Goal: Task Accomplishment & Management: Manage account settings

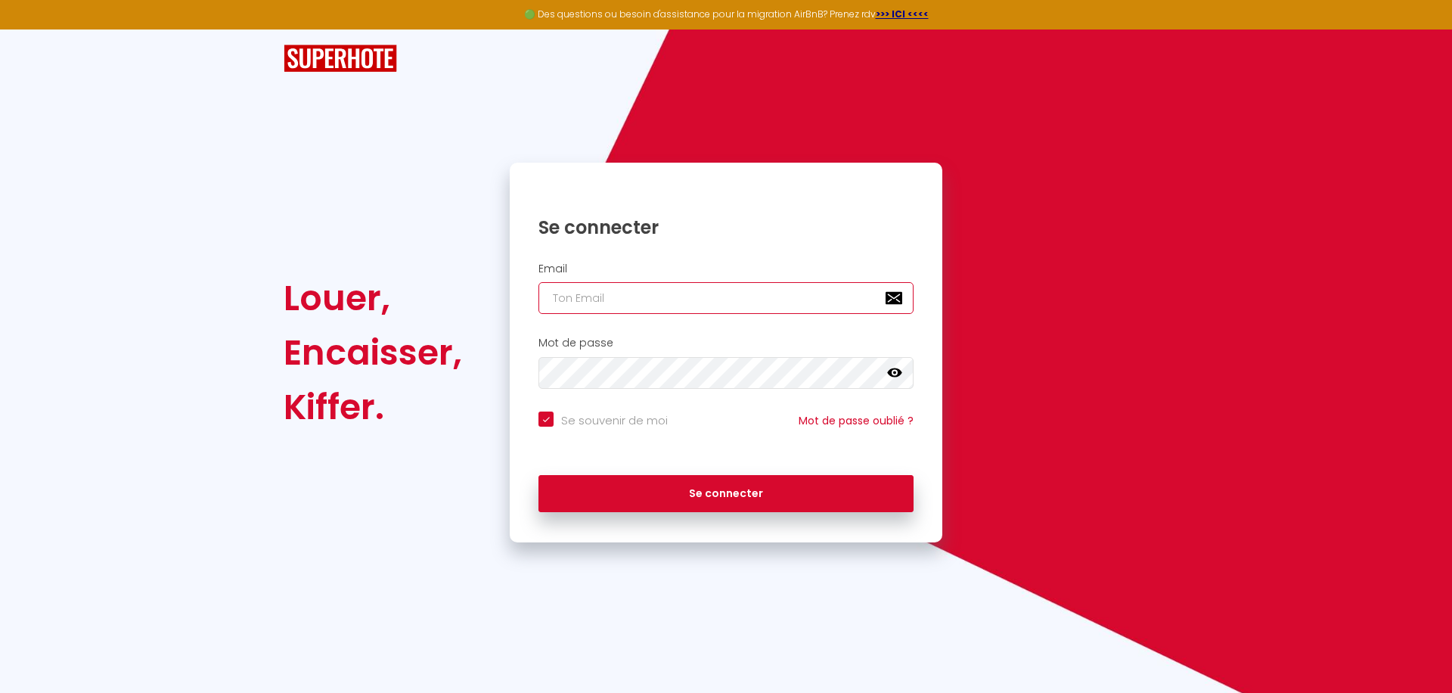
type input "[PERSON_NAME][EMAIL_ADDRESS][DOMAIN_NAME]"
click at [178, 144] on div "Louer, Encaisser, Kiffer. Se connecter Email [PERSON_NAME][EMAIL_ADDRESS][DOMAI…" at bounding box center [726, 285] width 1452 height 513
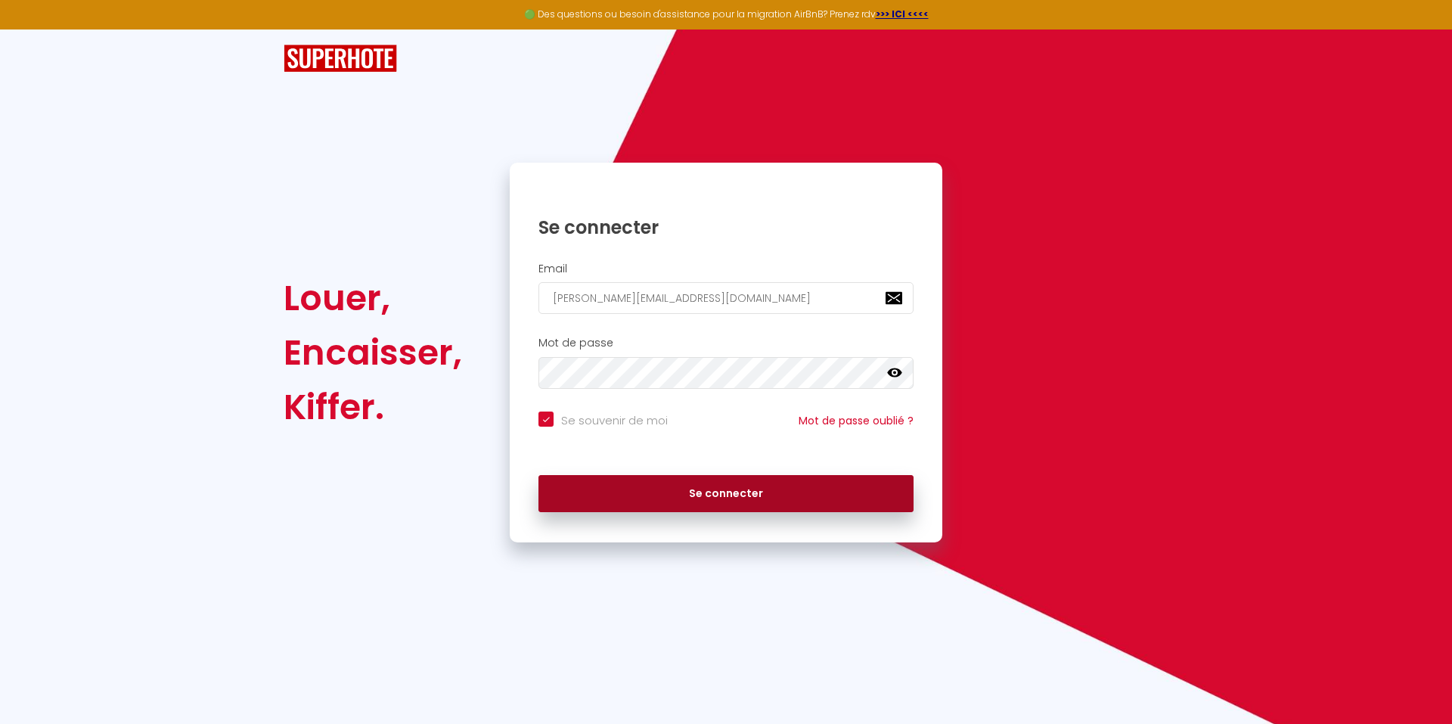
click at [736, 486] on button "Se connecter" at bounding box center [725, 494] width 375 height 38
checkbox input "true"
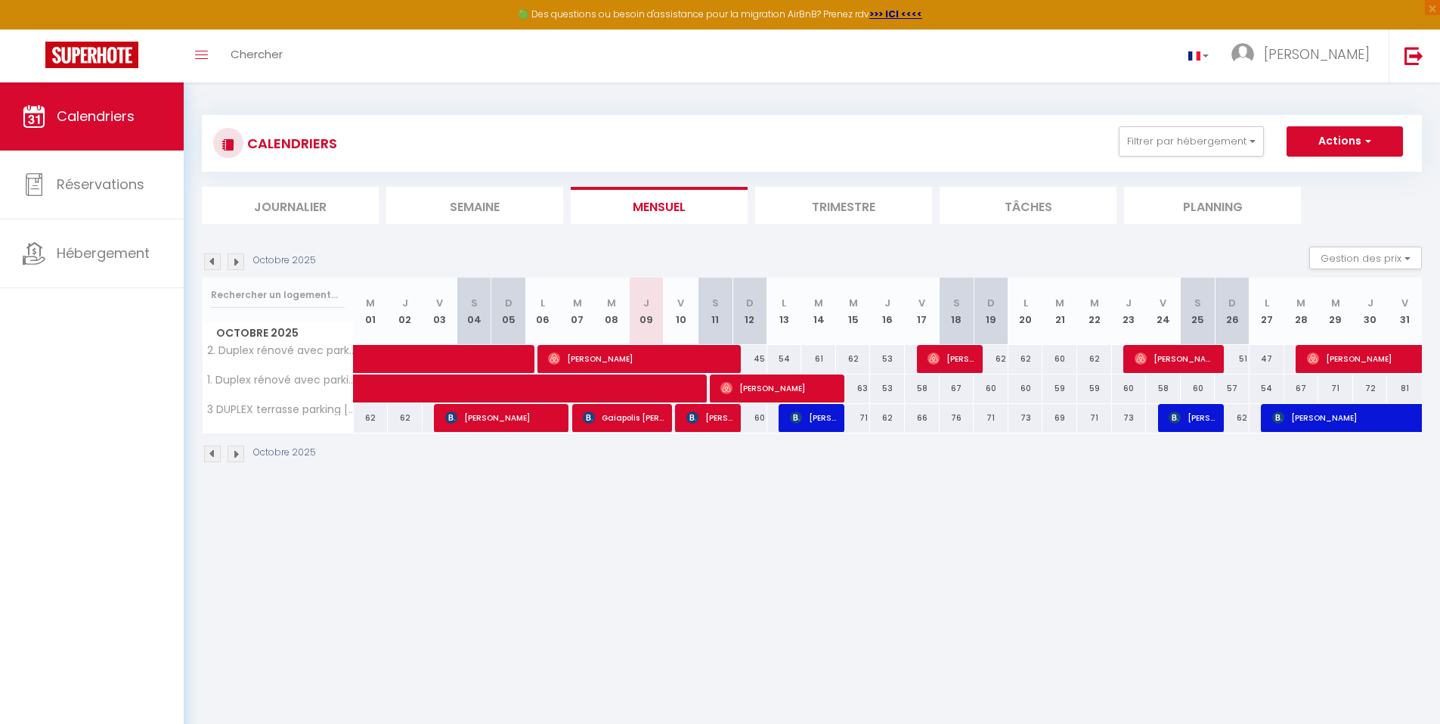
click at [215, 268] on img at bounding box center [212, 261] width 17 height 17
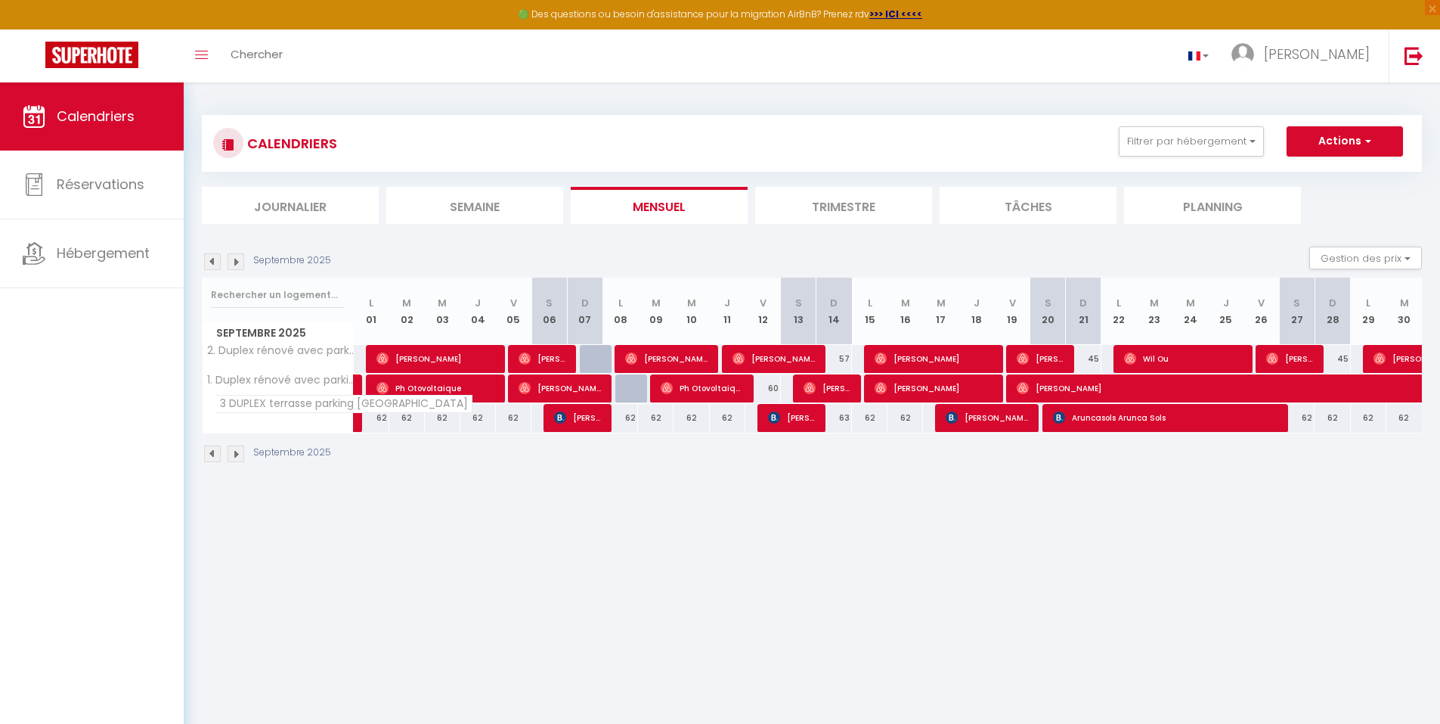
click at [281, 405] on span "3 DUPLEX terrasse parking [GEOGRAPHIC_DATA]" at bounding box center [343, 404] width 259 height 18
click at [322, 413] on span "3 DUPLEX terrasse parking [GEOGRAPHIC_DATA]" at bounding box center [343, 404] width 259 height 18
click at [572, 414] on span "[PERSON_NAME]" at bounding box center [578, 417] width 48 height 29
select select "OK"
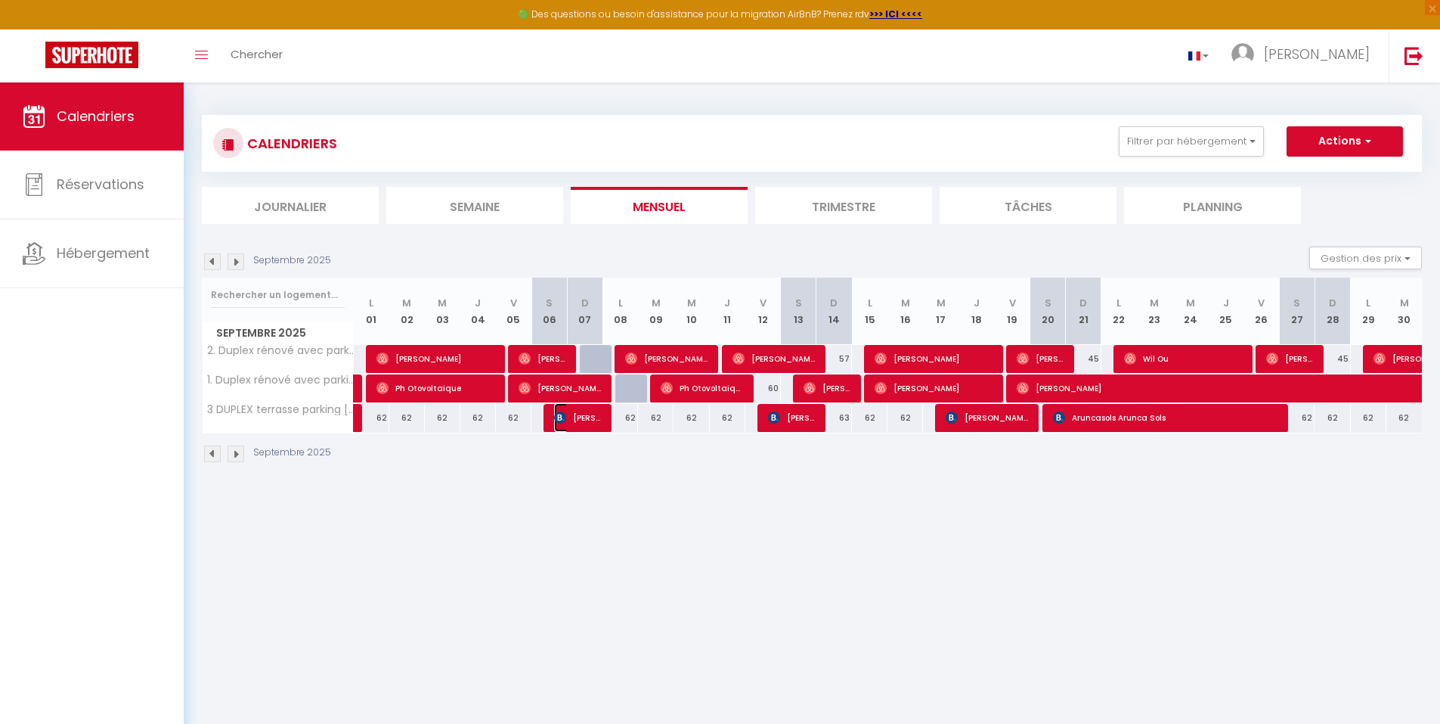
select select "0"
select select "1"
select select
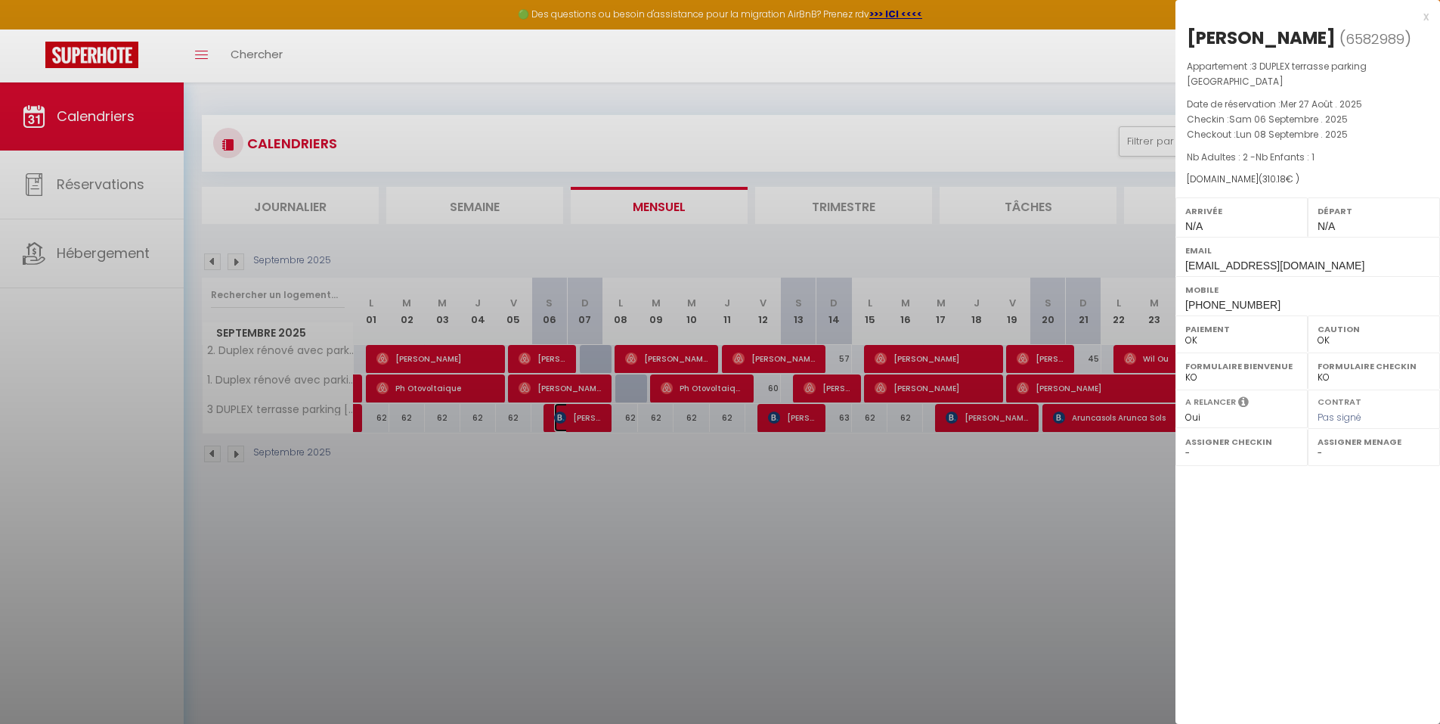
select select "34071"
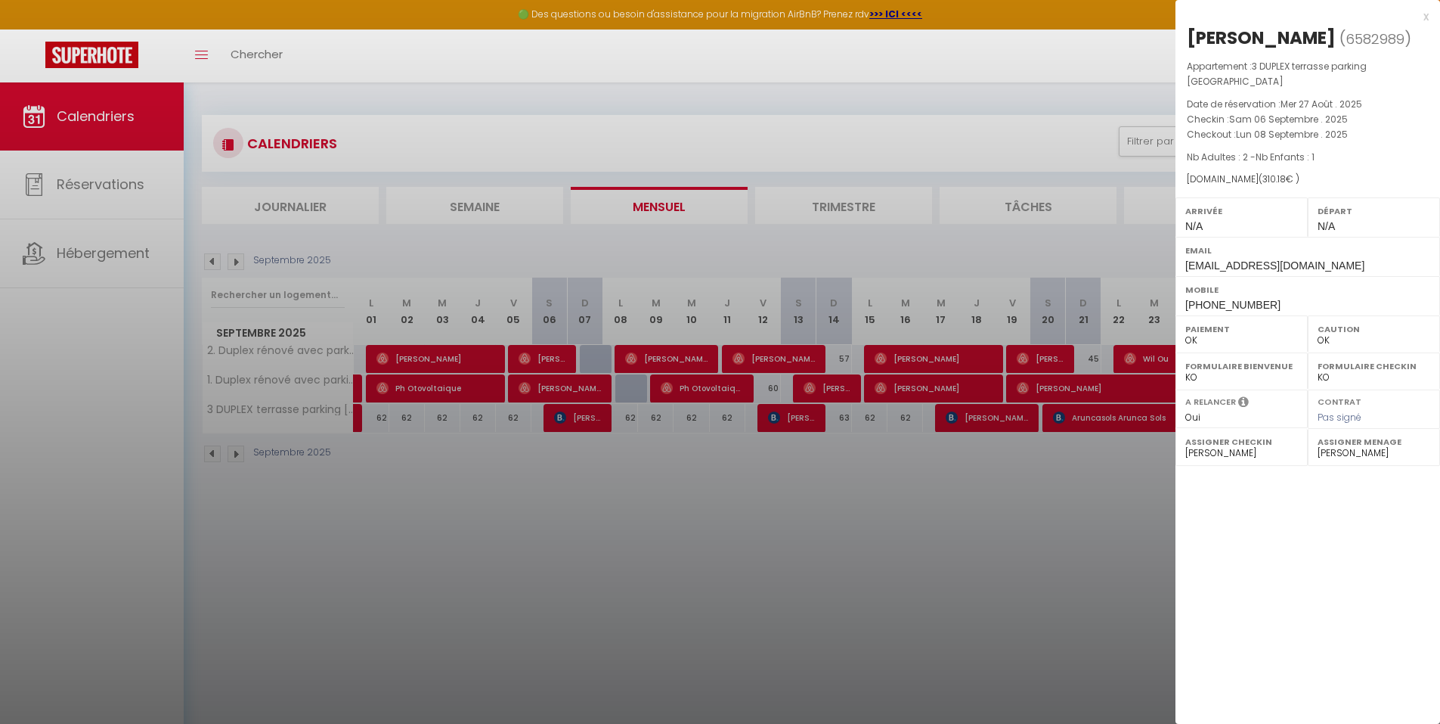
click at [811, 418] on div at bounding box center [720, 362] width 1440 height 724
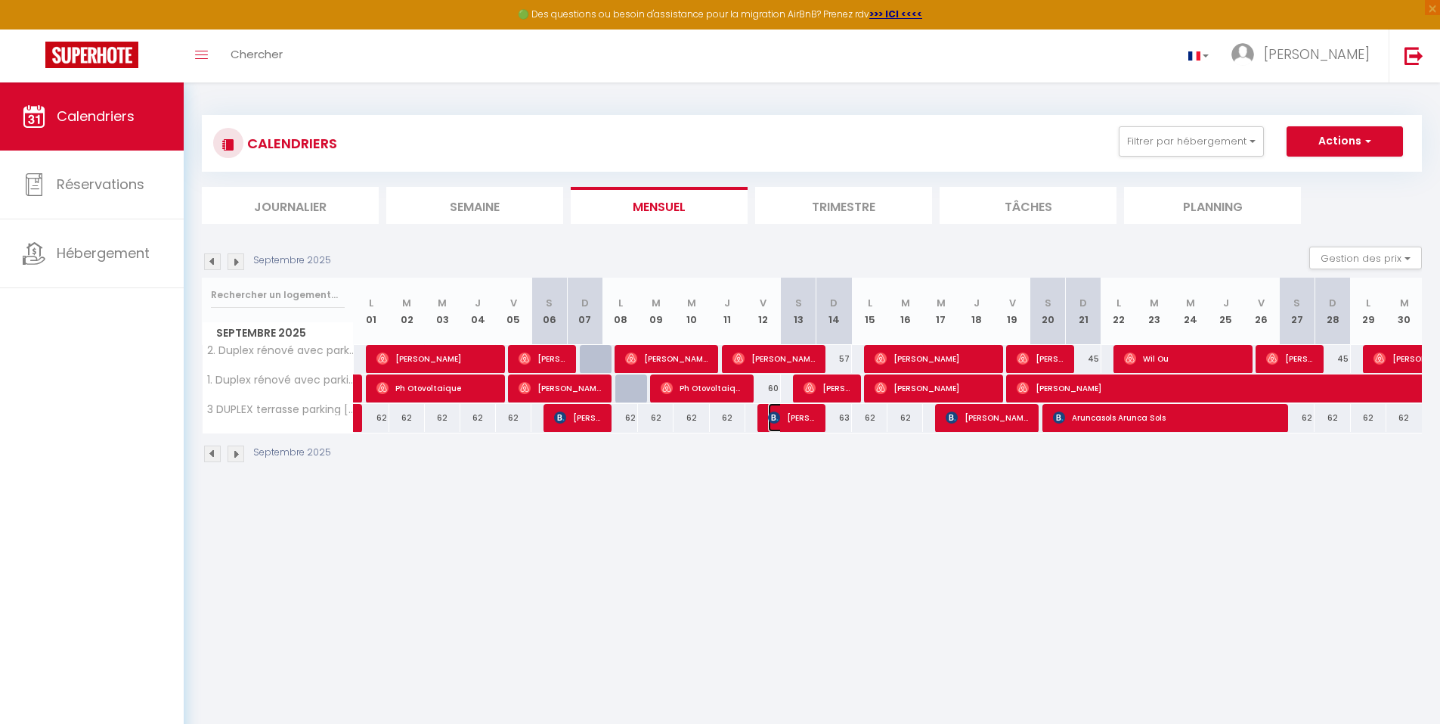
click at [811, 418] on span "[PERSON_NAME]" at bounding box center [792, 417] width 48 height 29
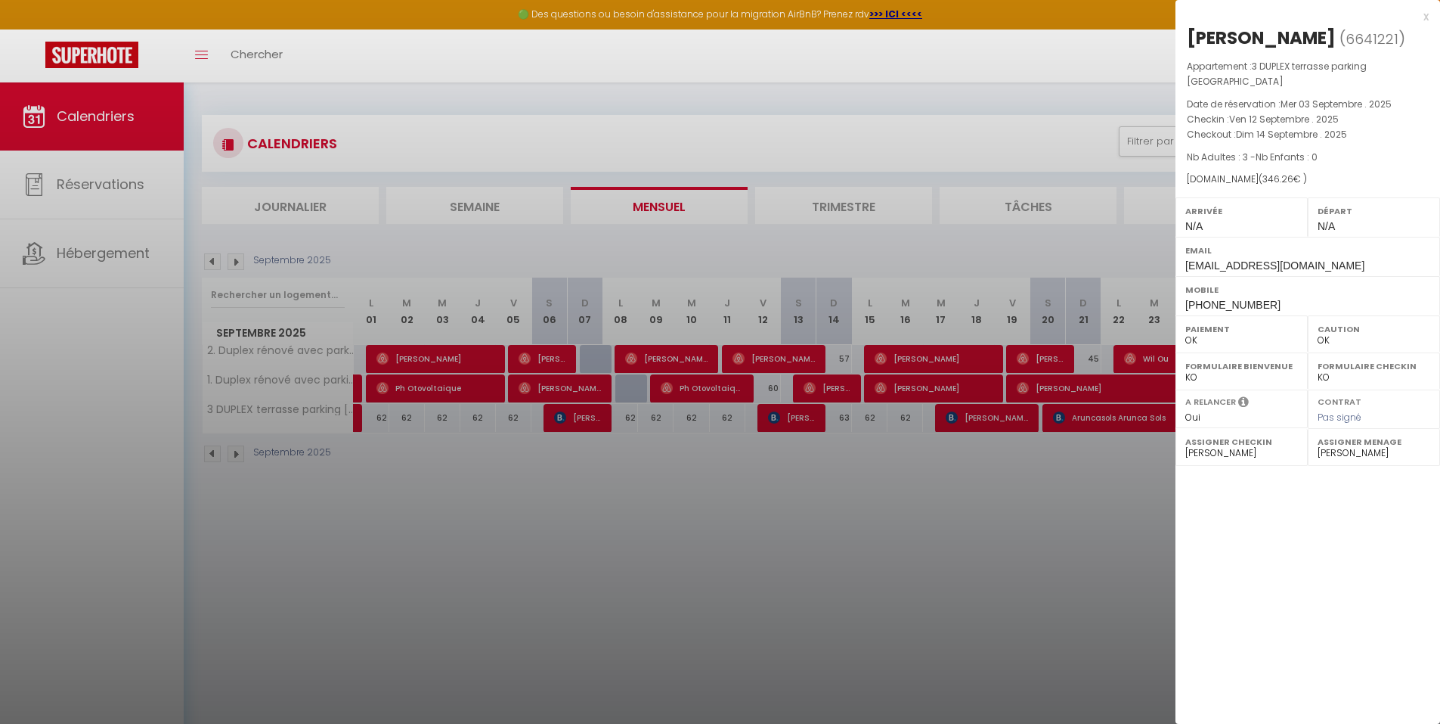
click at [972, 420] on div at bounding box center [720, 362] width 1440 height 724
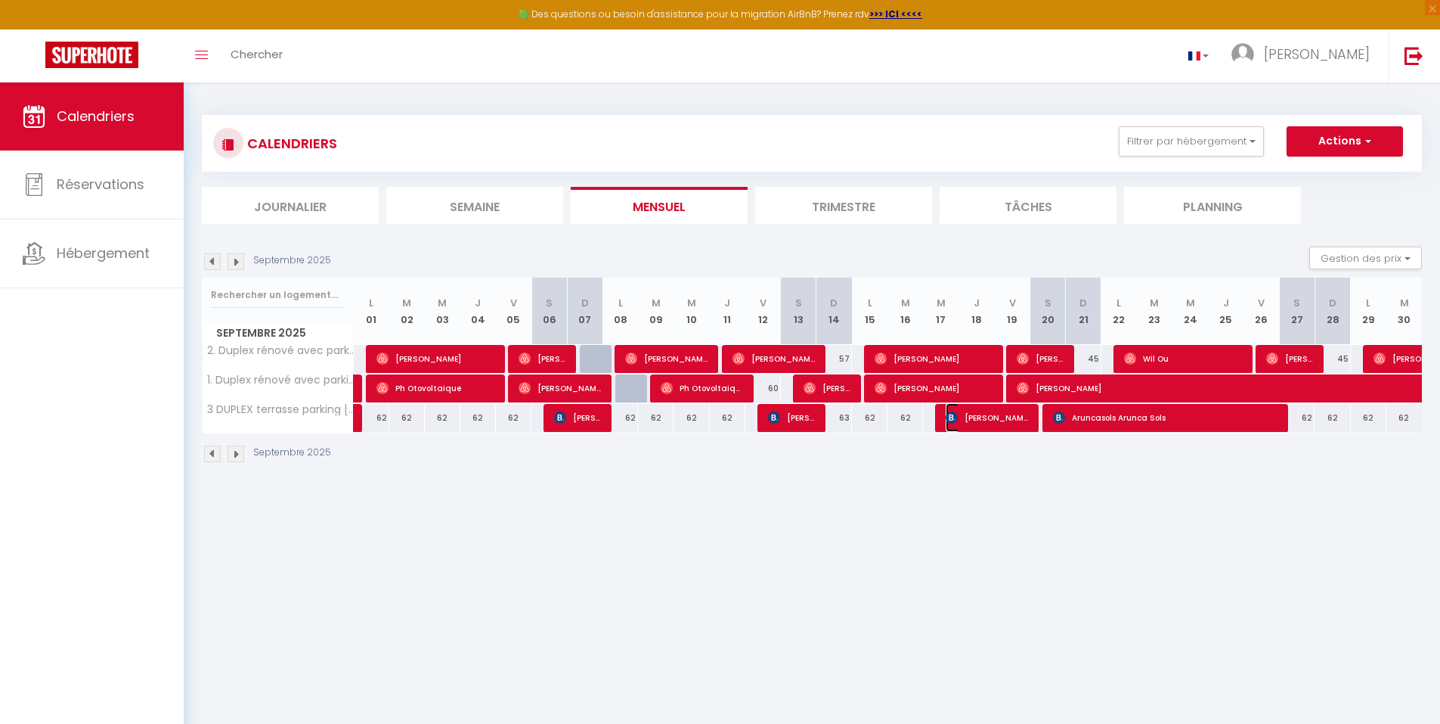
click at [972, 420] on span "[PERSON_NAME]" at bounding box center [987, 417] width 83 height 29
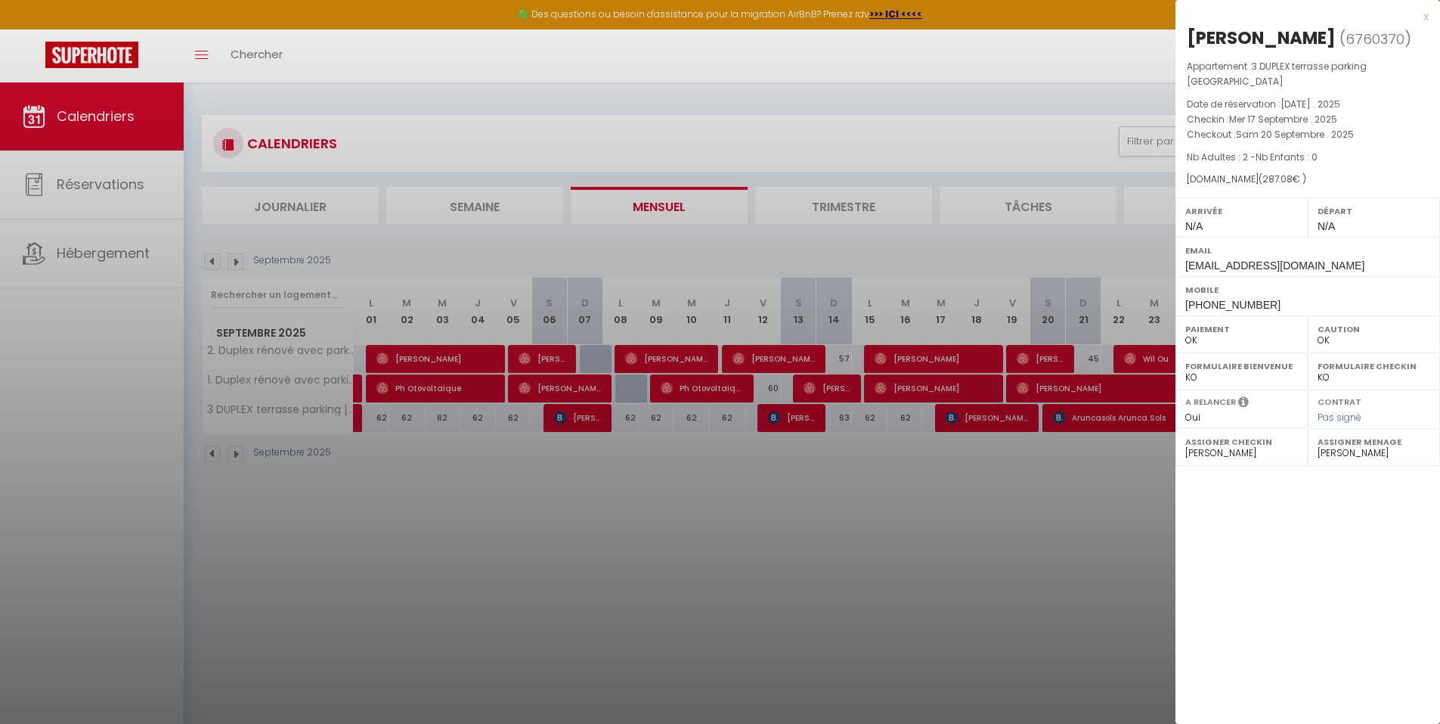
click at [1127, 414] on div at bounding box center [720, 362] width 1440 height 724
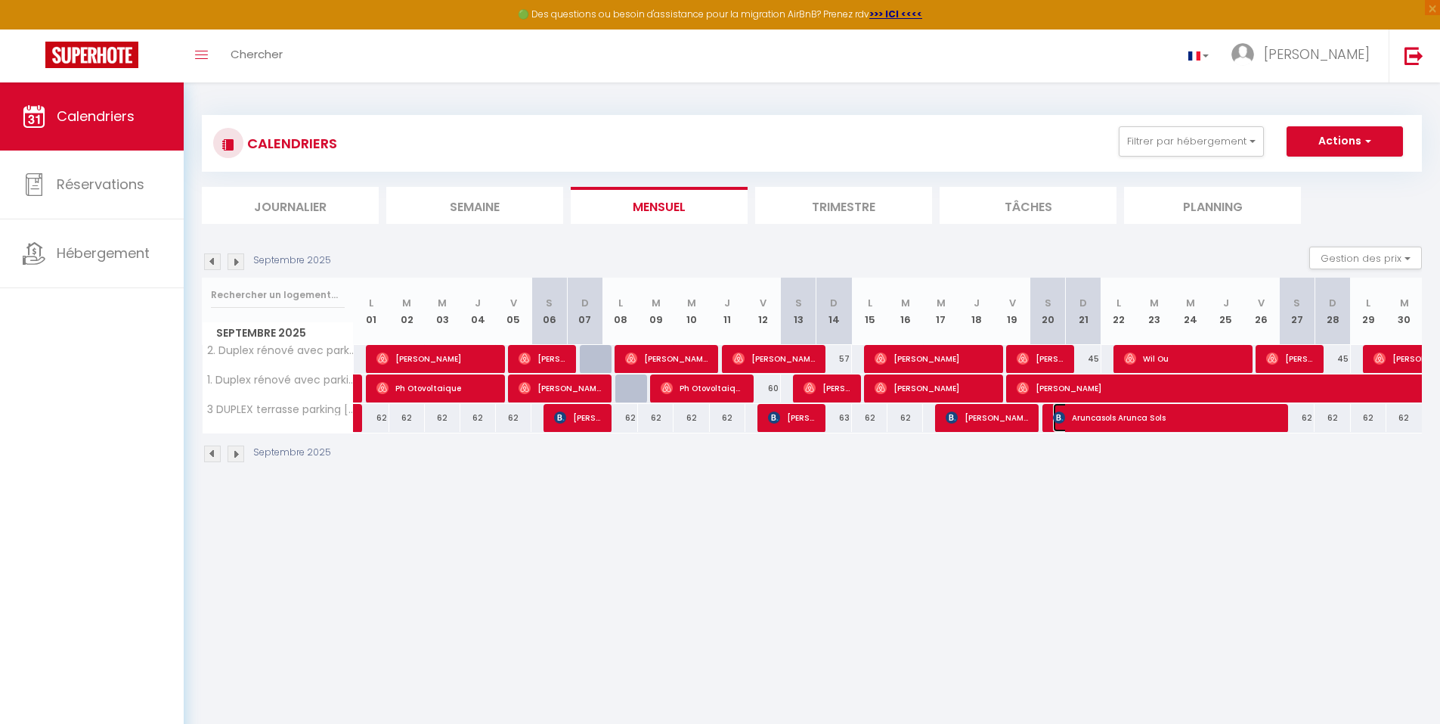
click at [1127, 414] on span "Aruncasols Arunca Sols" at bounding box center [1165, 417] width 225 height 29
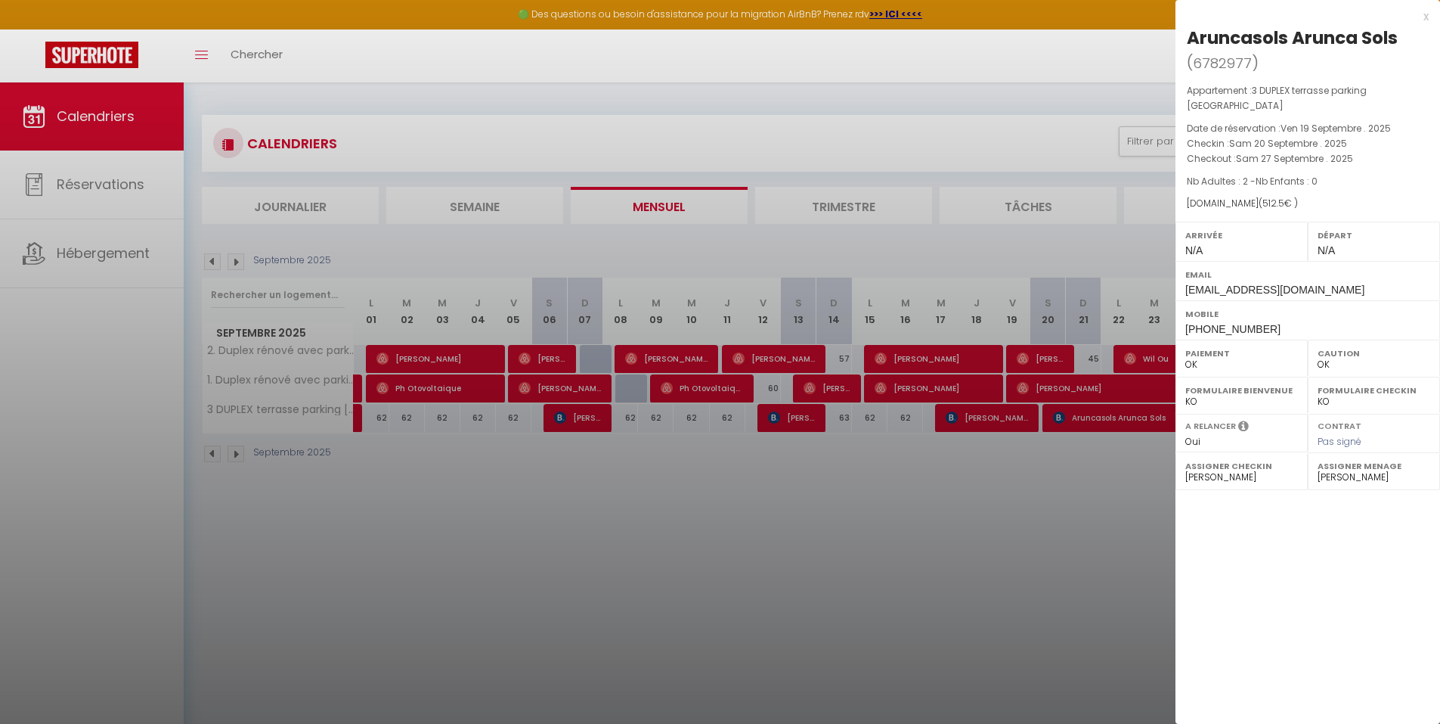
click at [1018, 413] on div at bounding box center [720, 362] width 1440 height 724
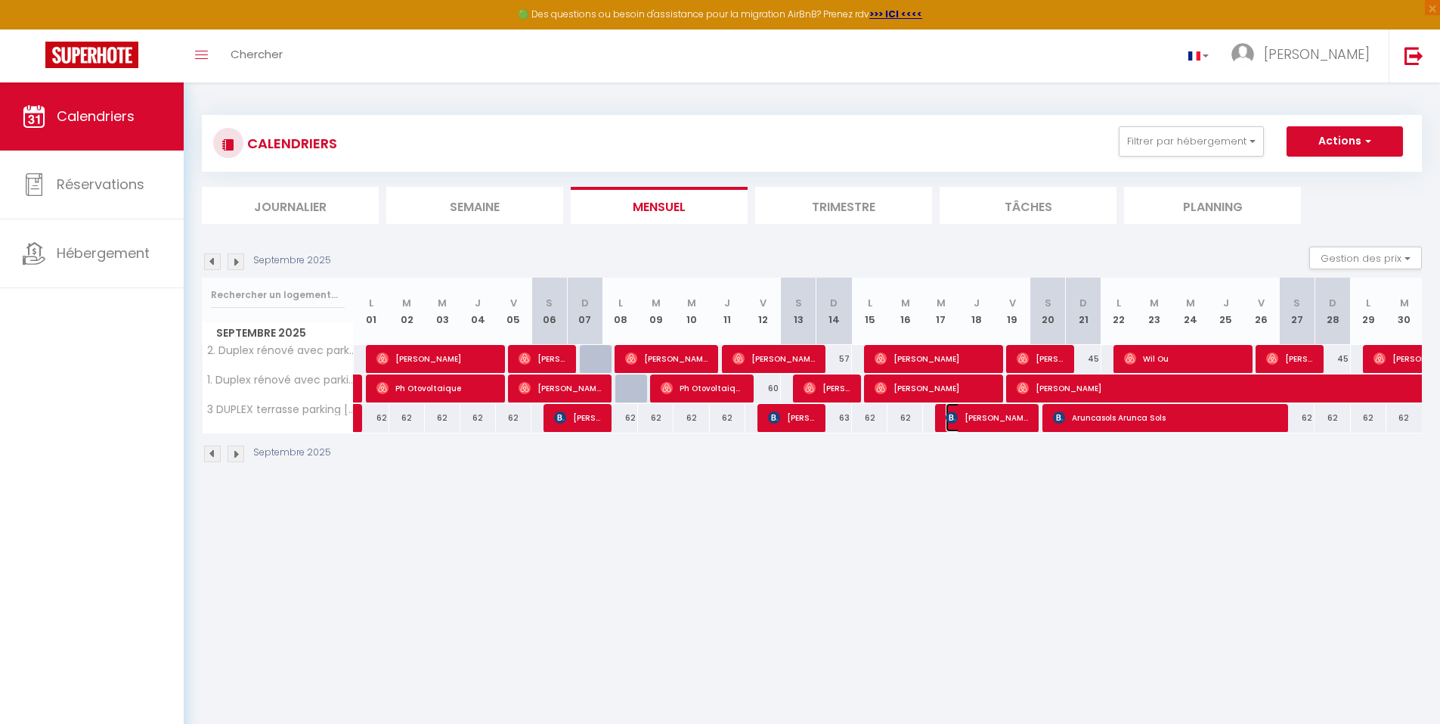
click at [1018, 414] on span "[PERSON_NAME]" at bounding box center [987, 417] width 83 height 29
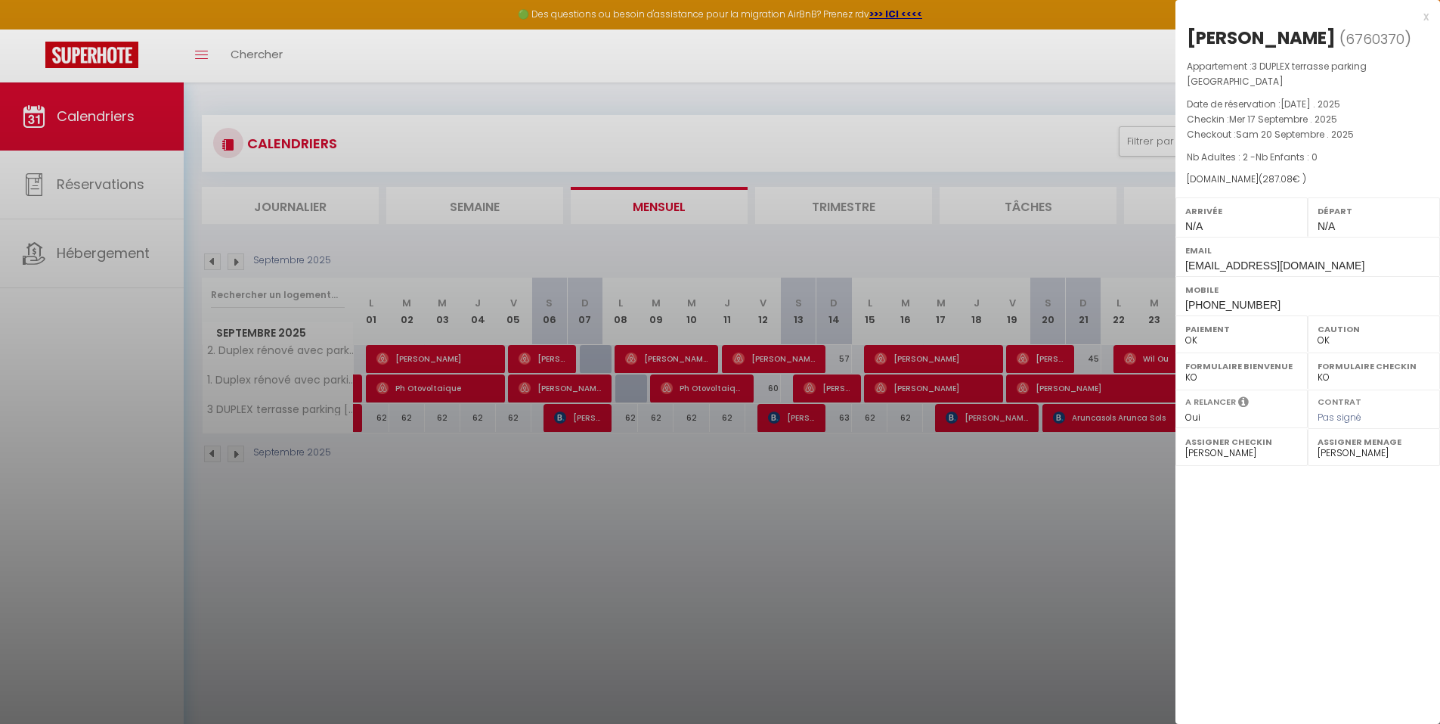
click at [1053, 630] on div at bounding box center [720, 362] width 1440 height 724
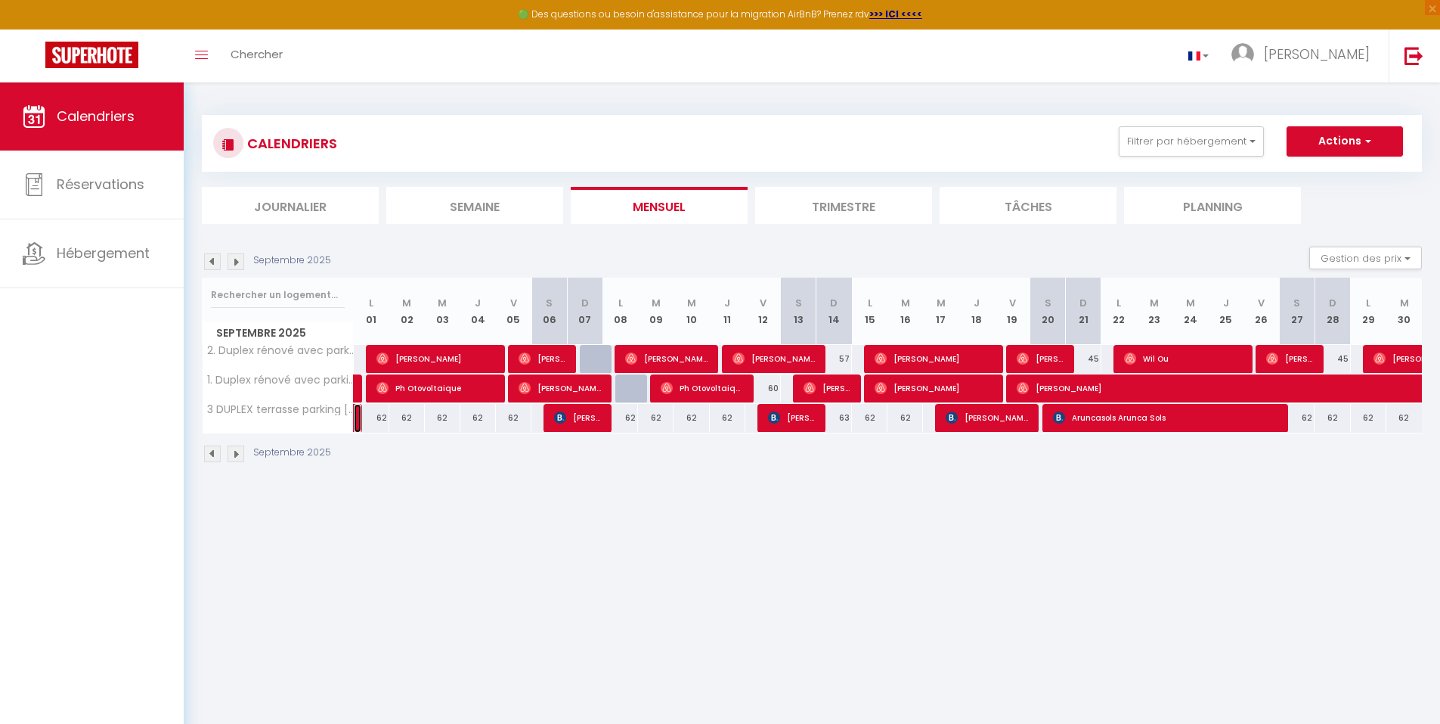
click at [357, 423] on link at bounding box center [358, 418] width 8 height 29
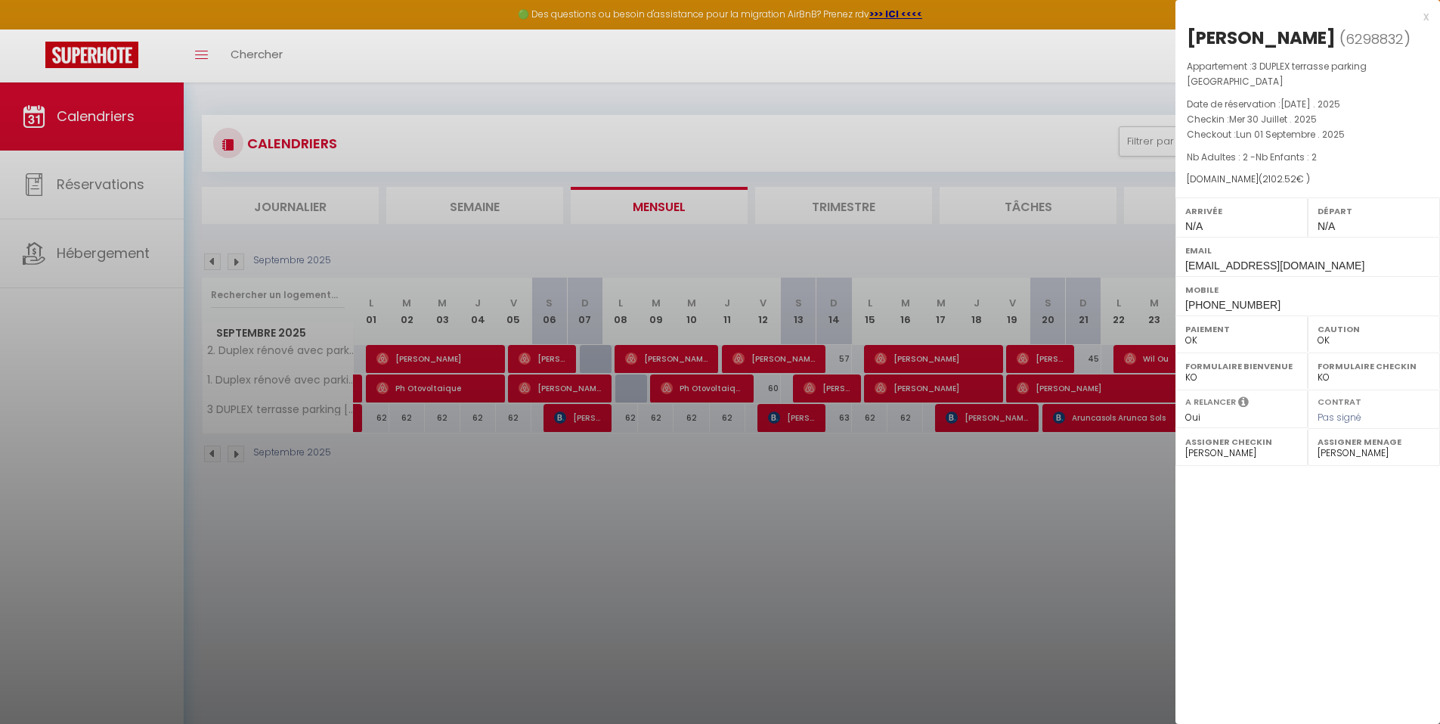
click at [464, 544] on div at bounding box center [720, 362] width 1440 height 724
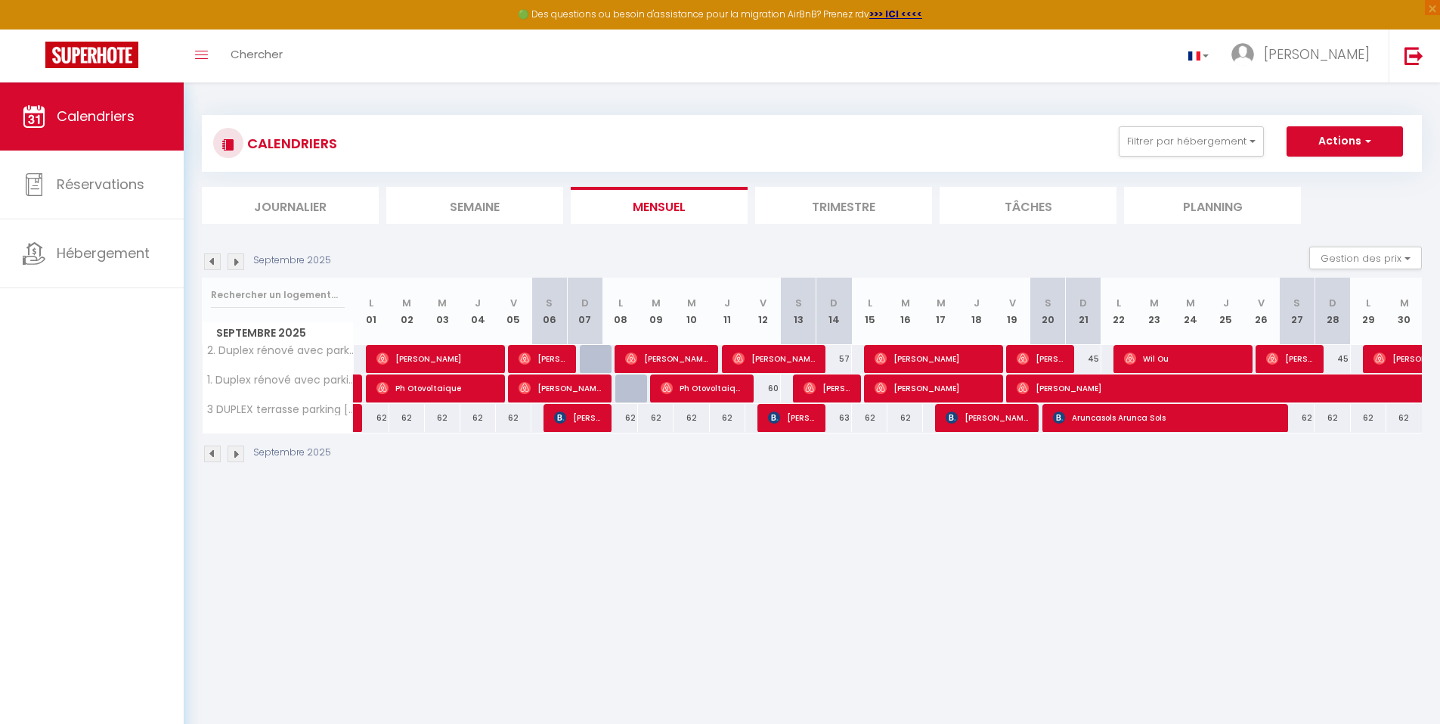
click at [604, 411] on div "62" at bounding box center [621, 418] width 36 height 28
click at [589, 423] on span "[PERSON_NAME]" at bounding box center [578, 417] width 48 height 29
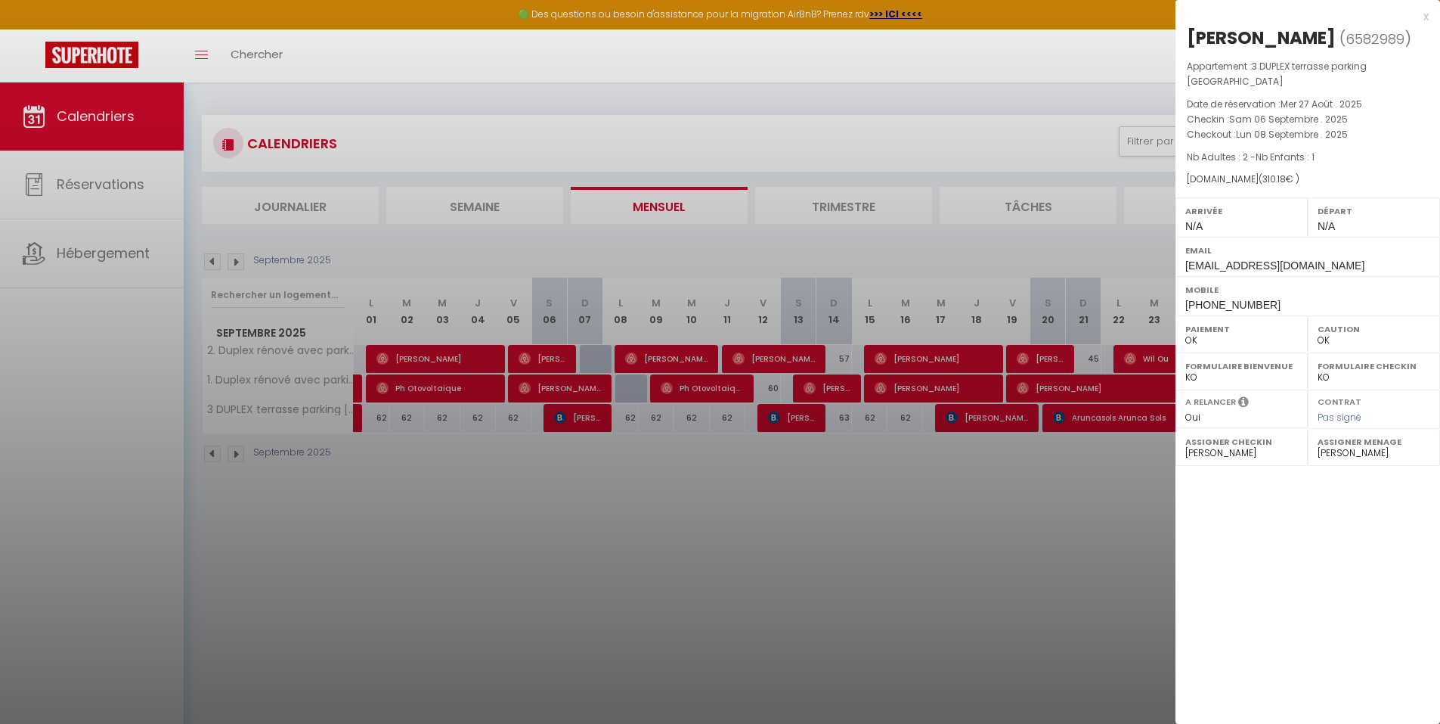
click at [799, 414] on div at bounding box center [720, 362] width 1440 height 724
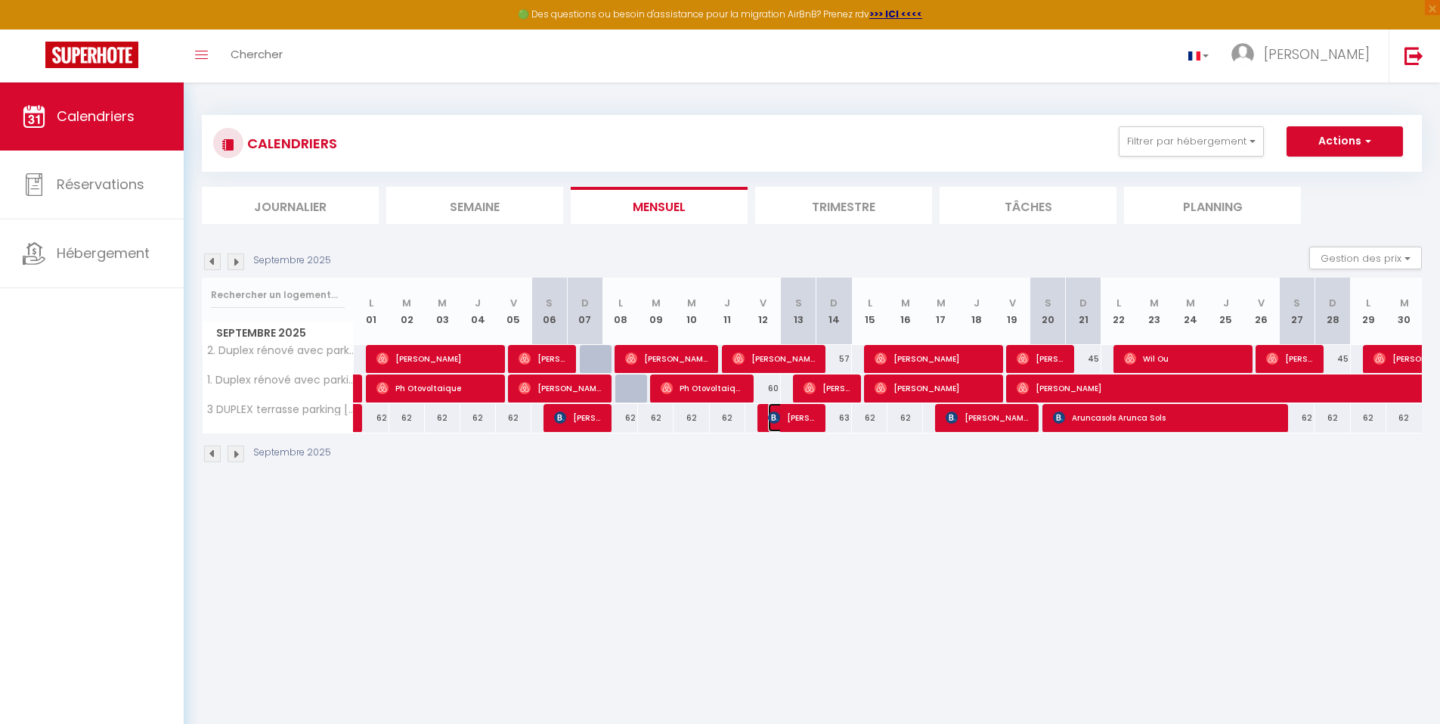
click at [799, 414] on span "[PERSON_NAME]" at bounding box center [792, 417] width 48 height 29
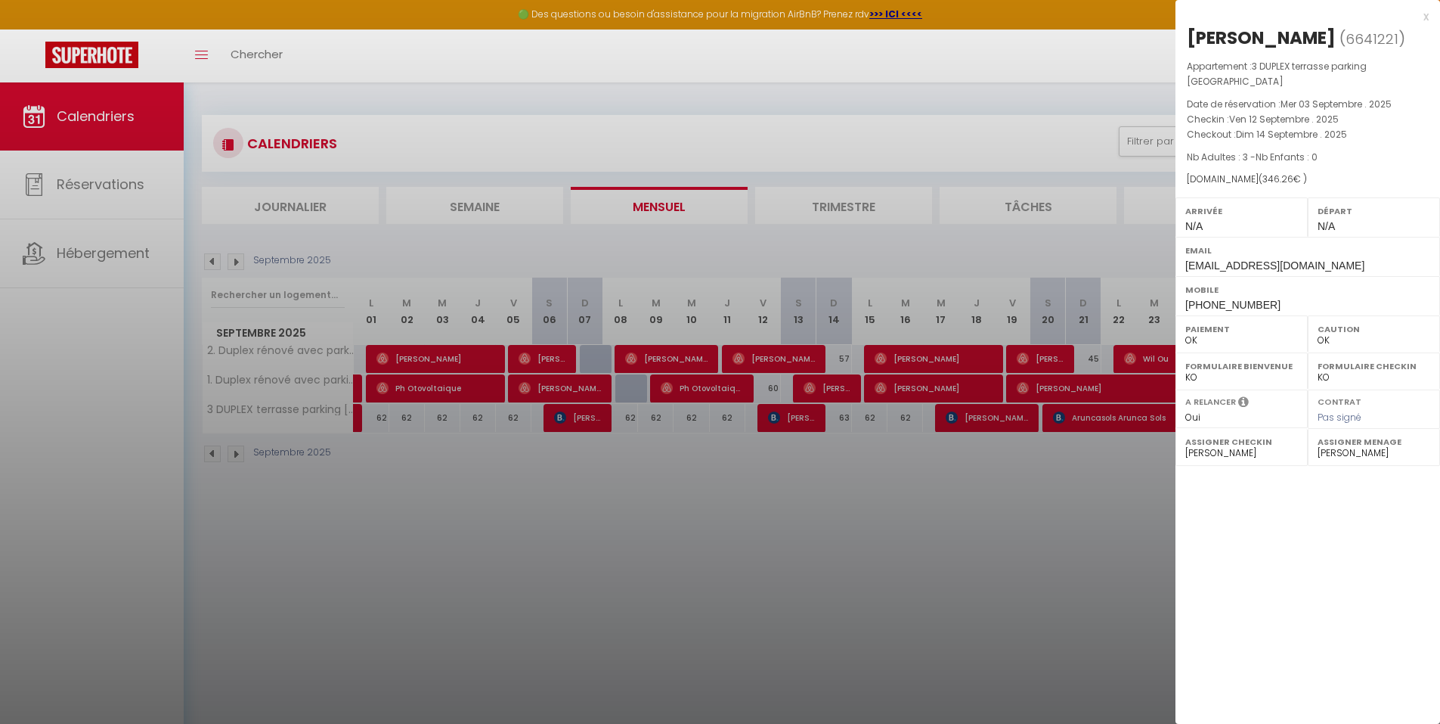
click at [987, 567] on div at bounding box center [720, 362] width 1440 height 724
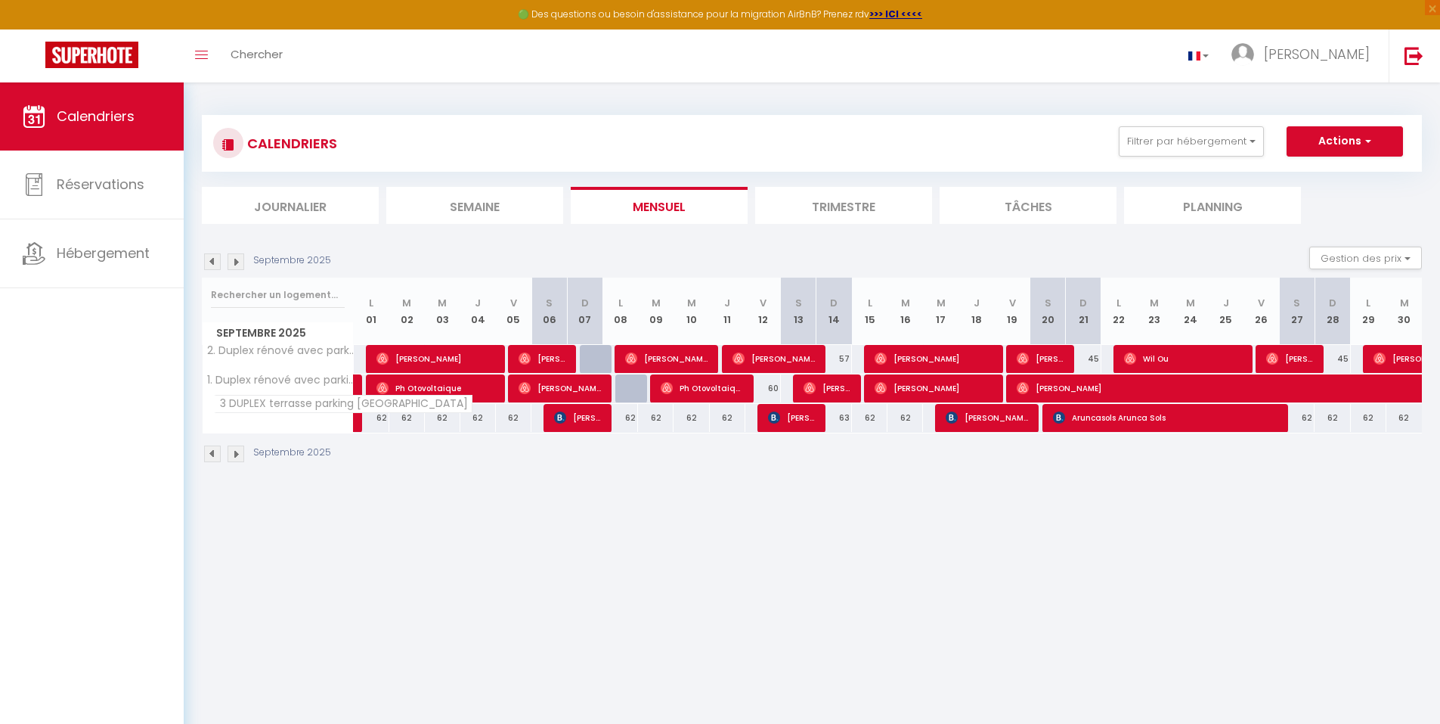
click at [308, 412] on span "3 DUPLEX terrasse parking [GEOGRAPHIC_DATA]" at bounding box center [343, 404] width 259 height 18
click at [385, 426] on span at bounding box center [385, 418] width 1 height 29
click at [385, 420] on span at bounding box center [385, 418] width 1 height 29
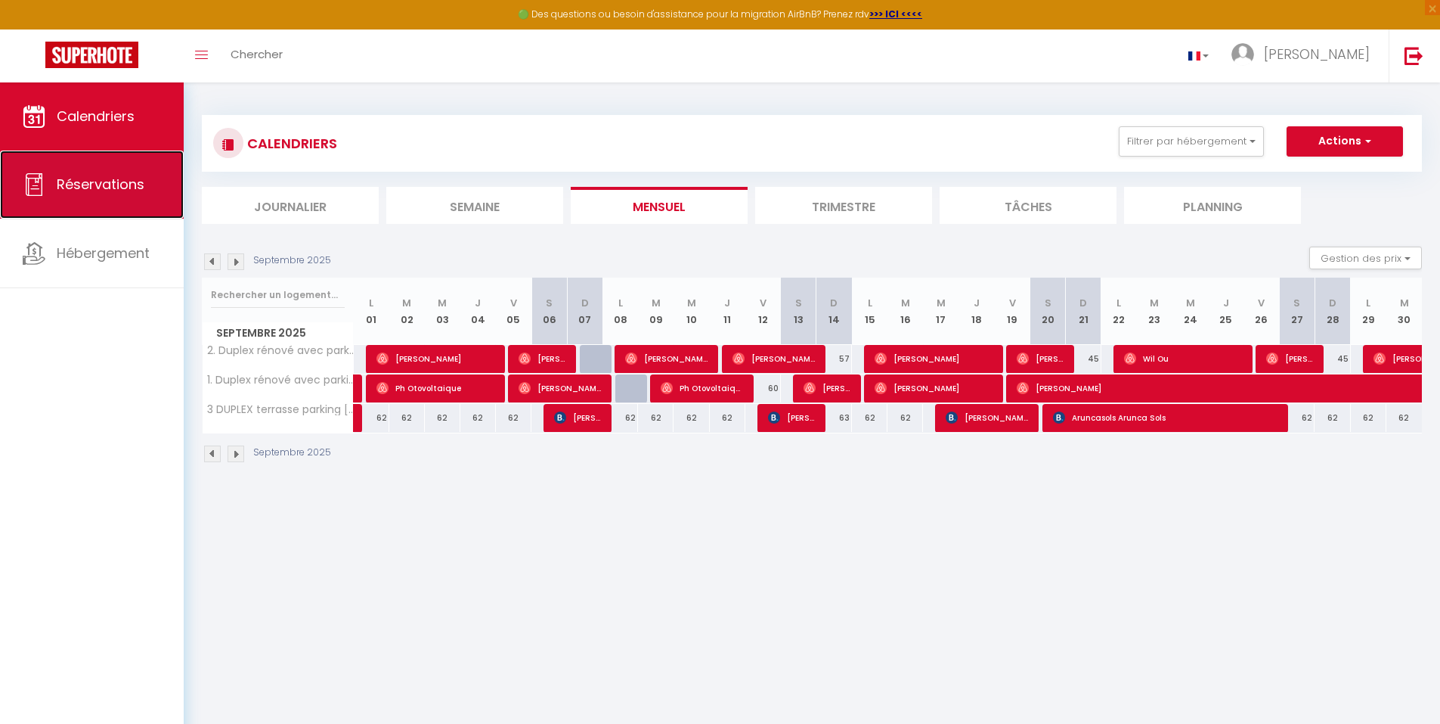
click at [120, 189] on span "Réservations" at bounding box center [101, 184] width 88 height 19
select select "not_cancelled"
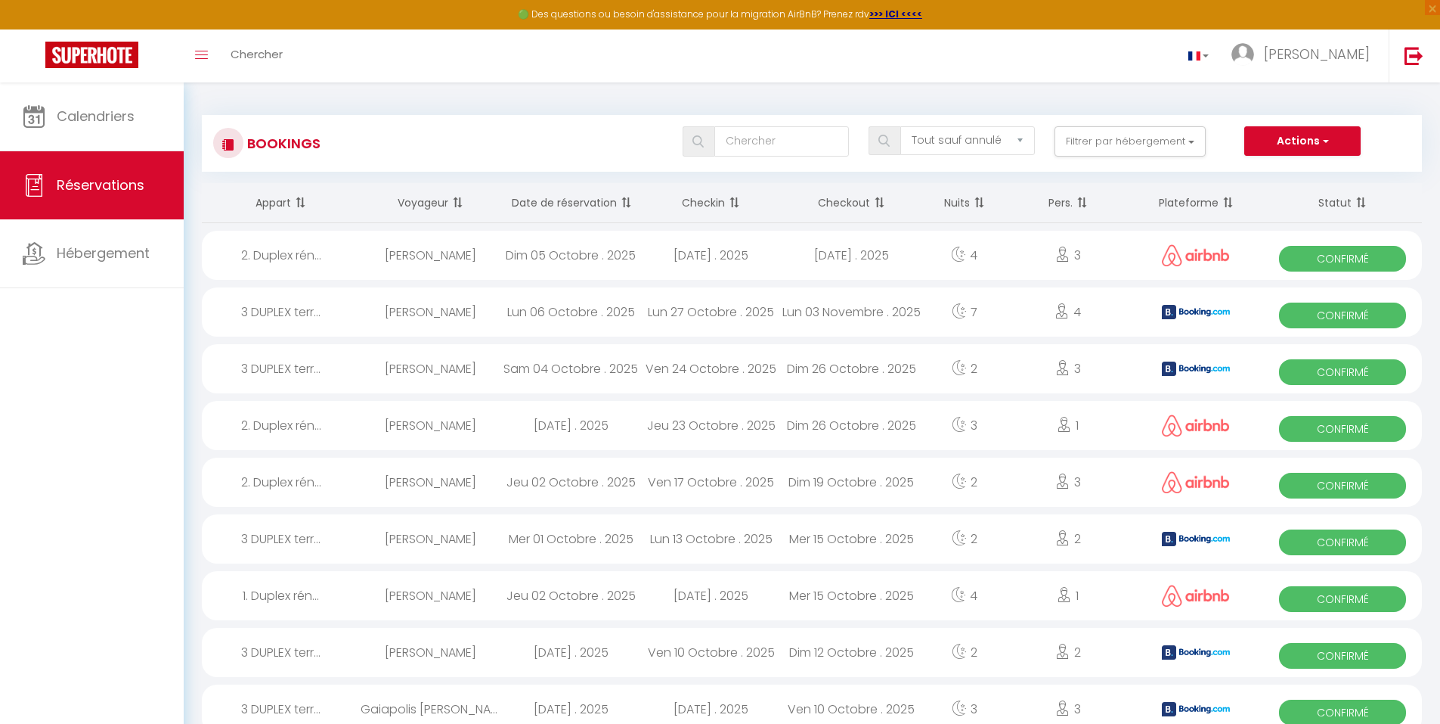
click at [687, 315] on div "Lun 27 Octobre . 2025" at bounding box center [711, 311] width 141 height 49
select select "OK"
select select "KO"
select select "0"
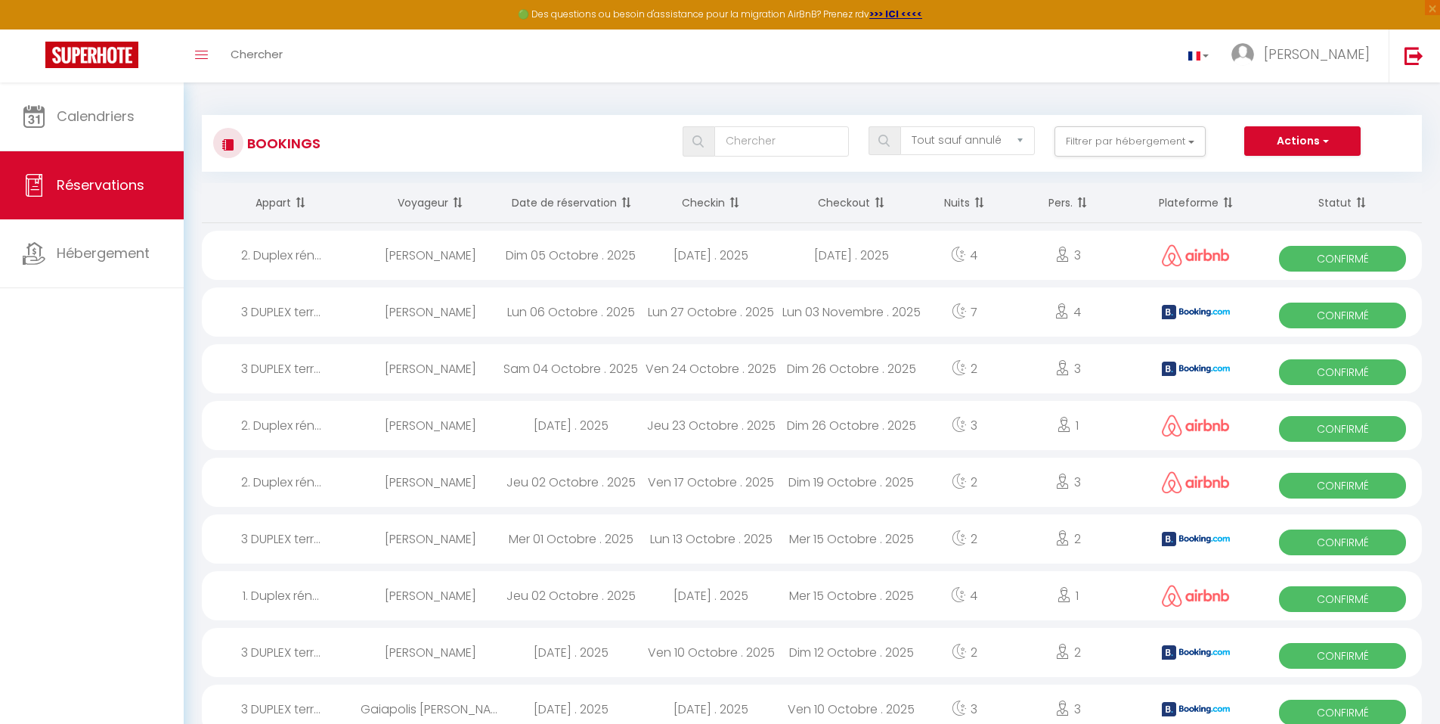
select select "1"
select select
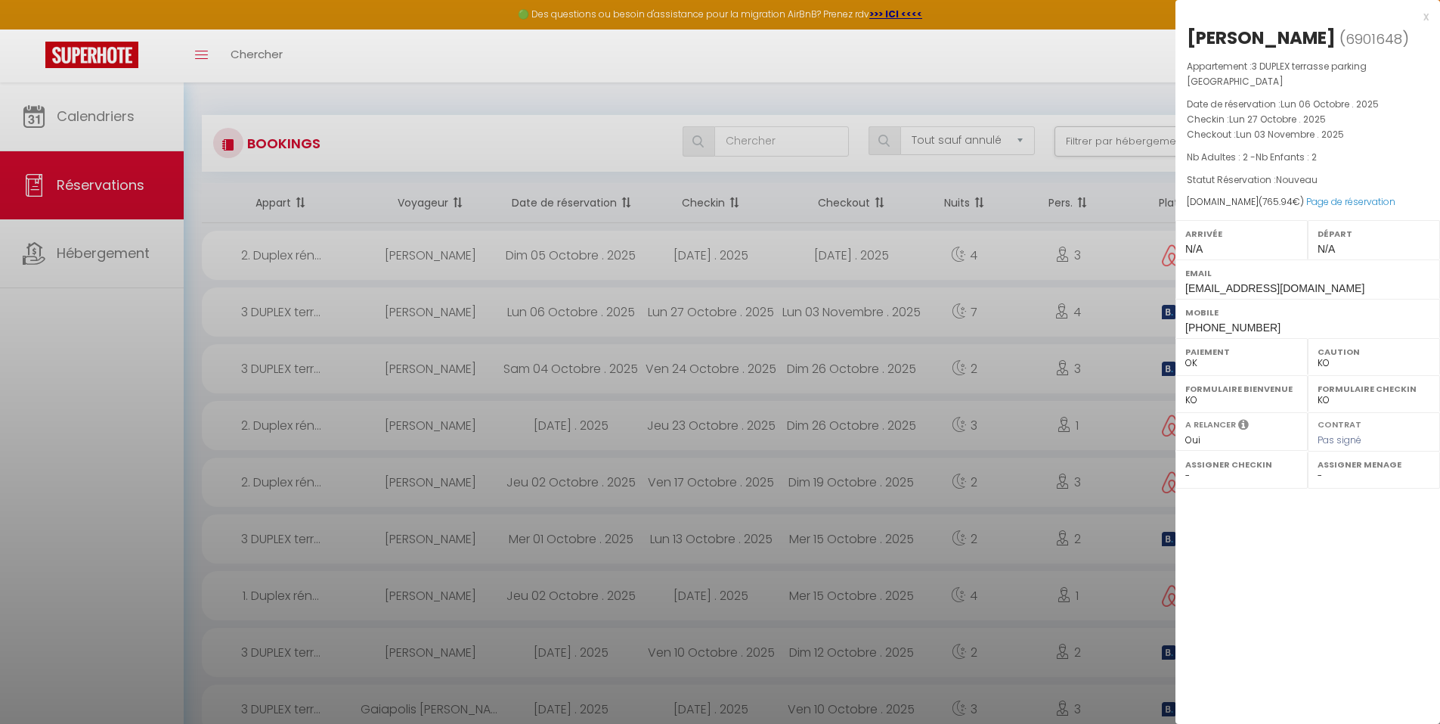
select select "34071"
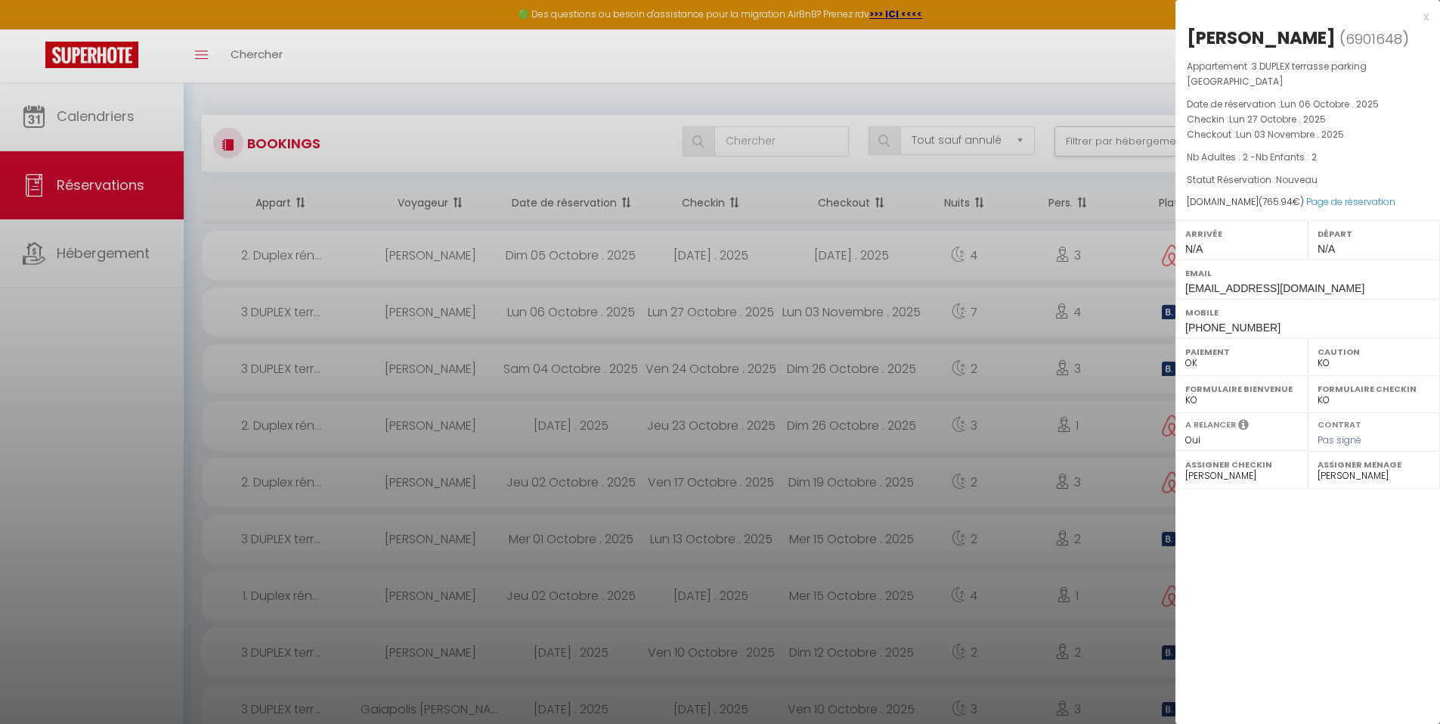
click at [1322, 606] on div "x [PERSON_NAME] ( 6901648 ) Appartement : 3 DUPLEX terrasse parking [GEOGRAPHIC…" at bounding box center [1308, 362] width 265 height 724
click at [1133, 573] on div at bounding box center [720, 362] width 1440 height 724
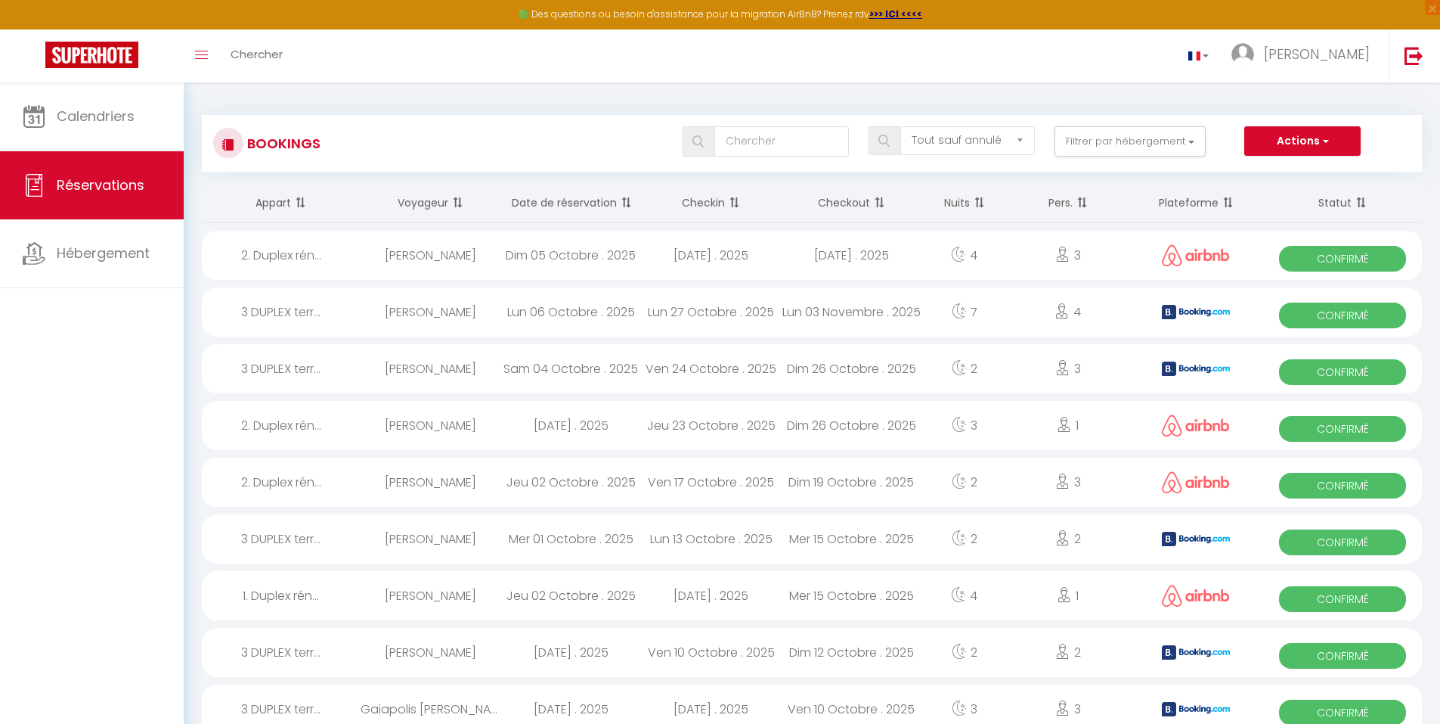
click at [889, 259] on div "[DATE] . 2025" at bounding box center [852, 255] width 141 height 49
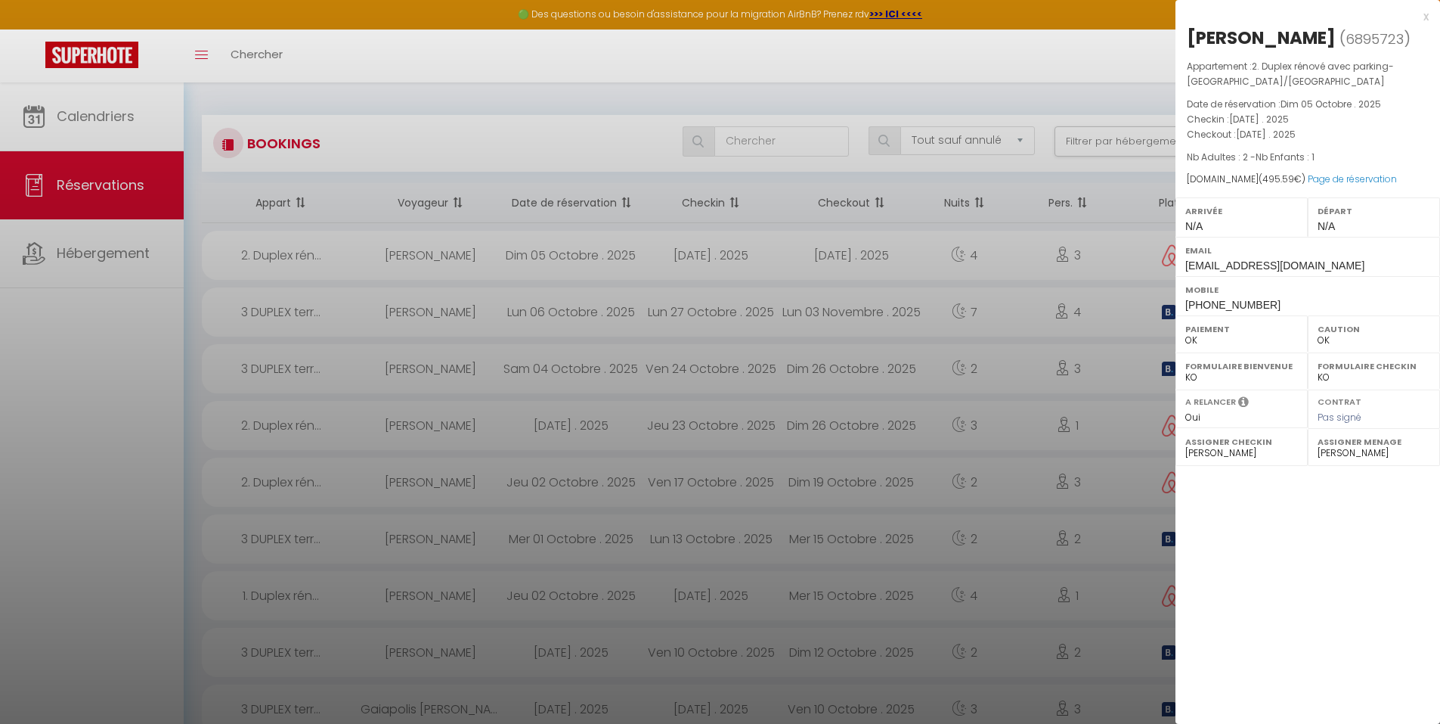
click at [594, 354] on div at bounding box center [720, 362] width 1440 height 724
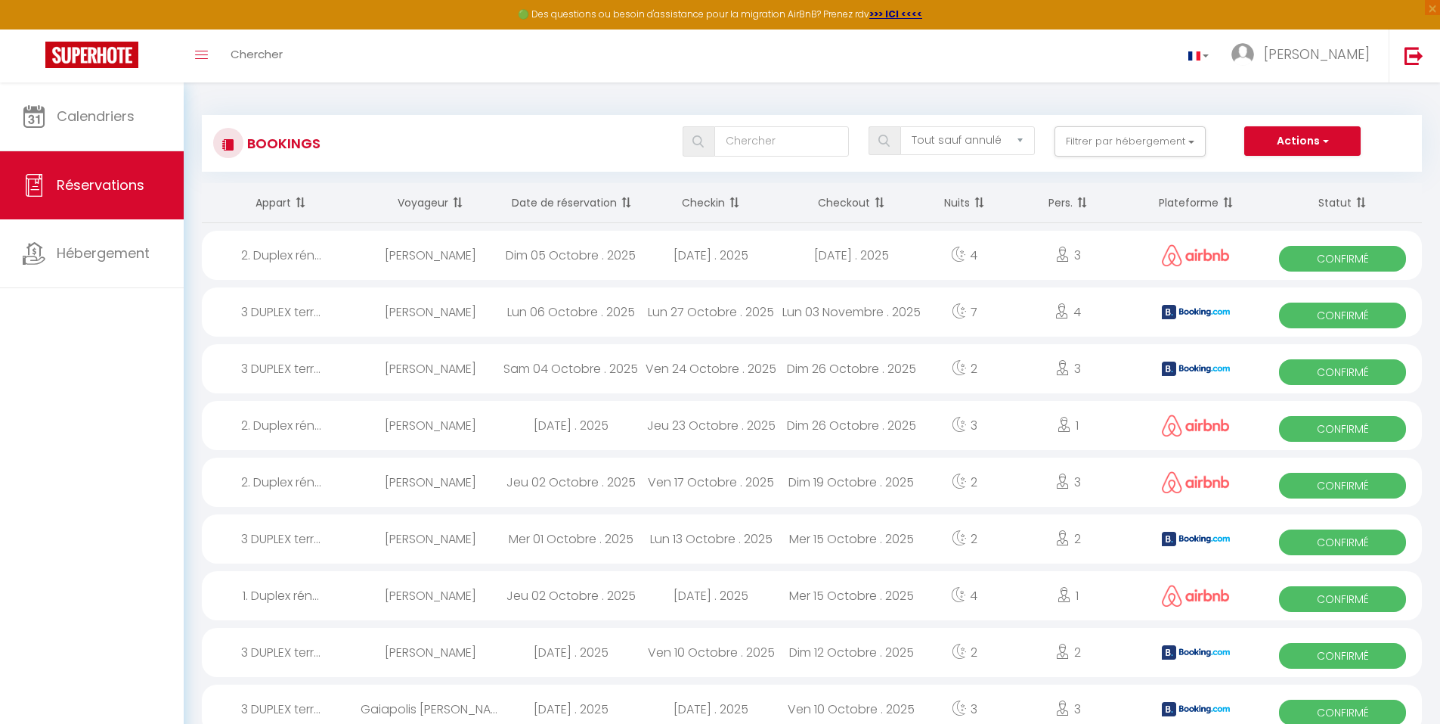
click at [594, 364] on div "Sam 04 Octobre . 2025" at bounding box center [571, 368] width 141 height 49
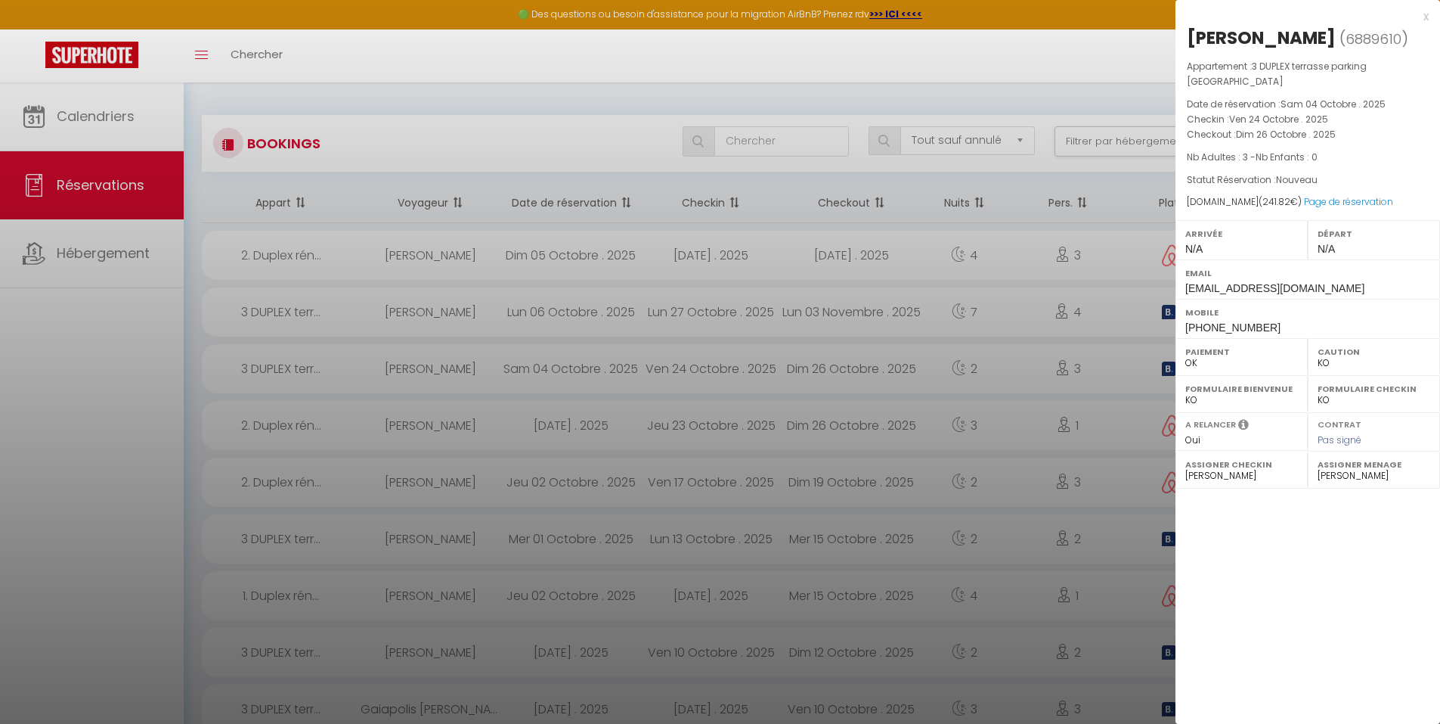
click at [1074, 463] on div at bounding box center [720, 362] width 1440 height 724
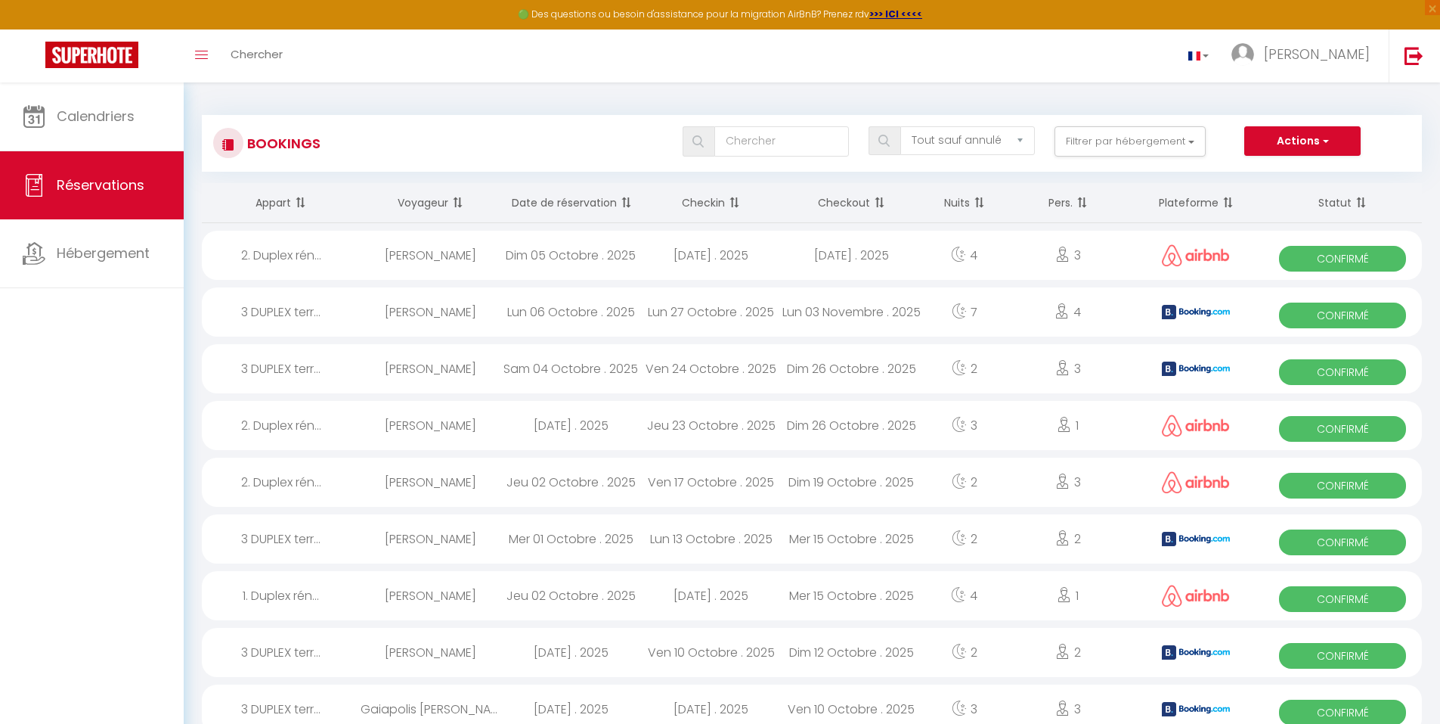
click at [1191, 527] on div at bounding box center [1197, 538] width 135 height 49
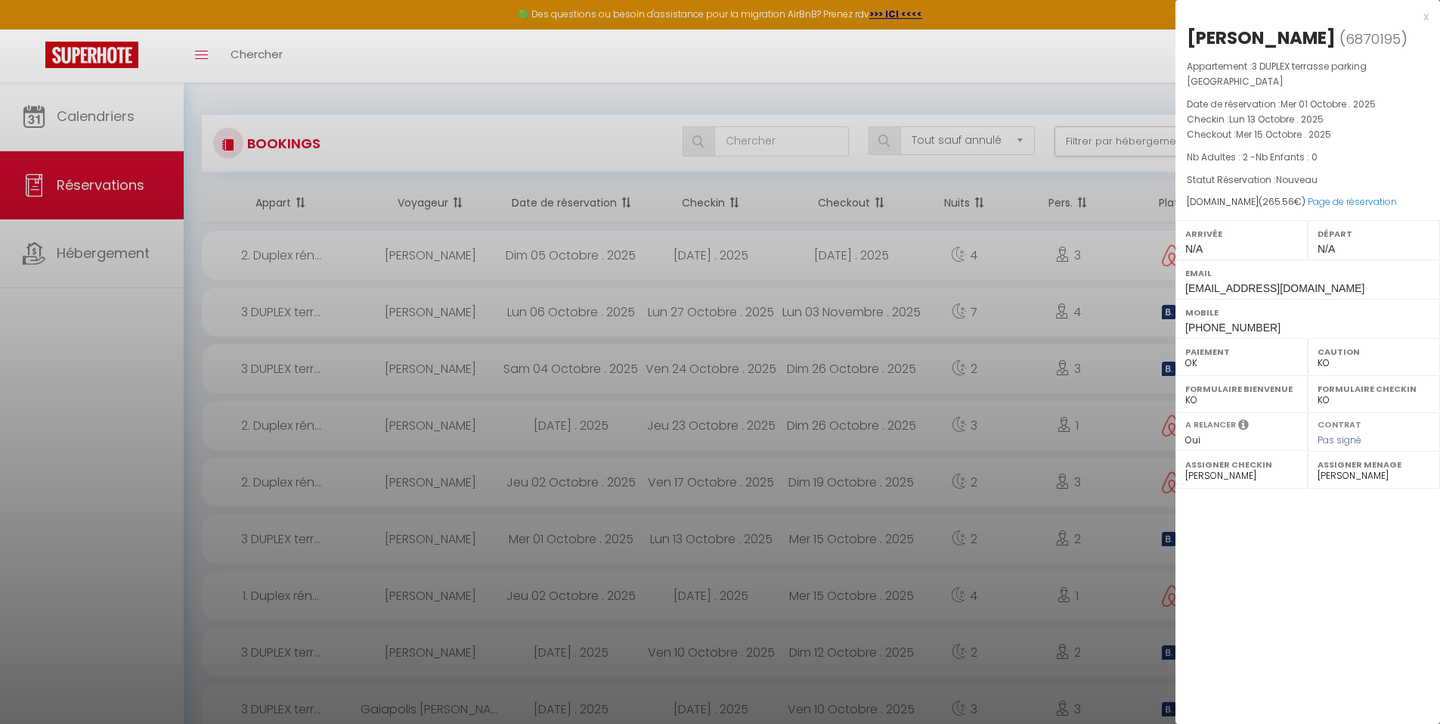
click at [919, 653] on div at bounding box center [720, 362] width 1440 height 724
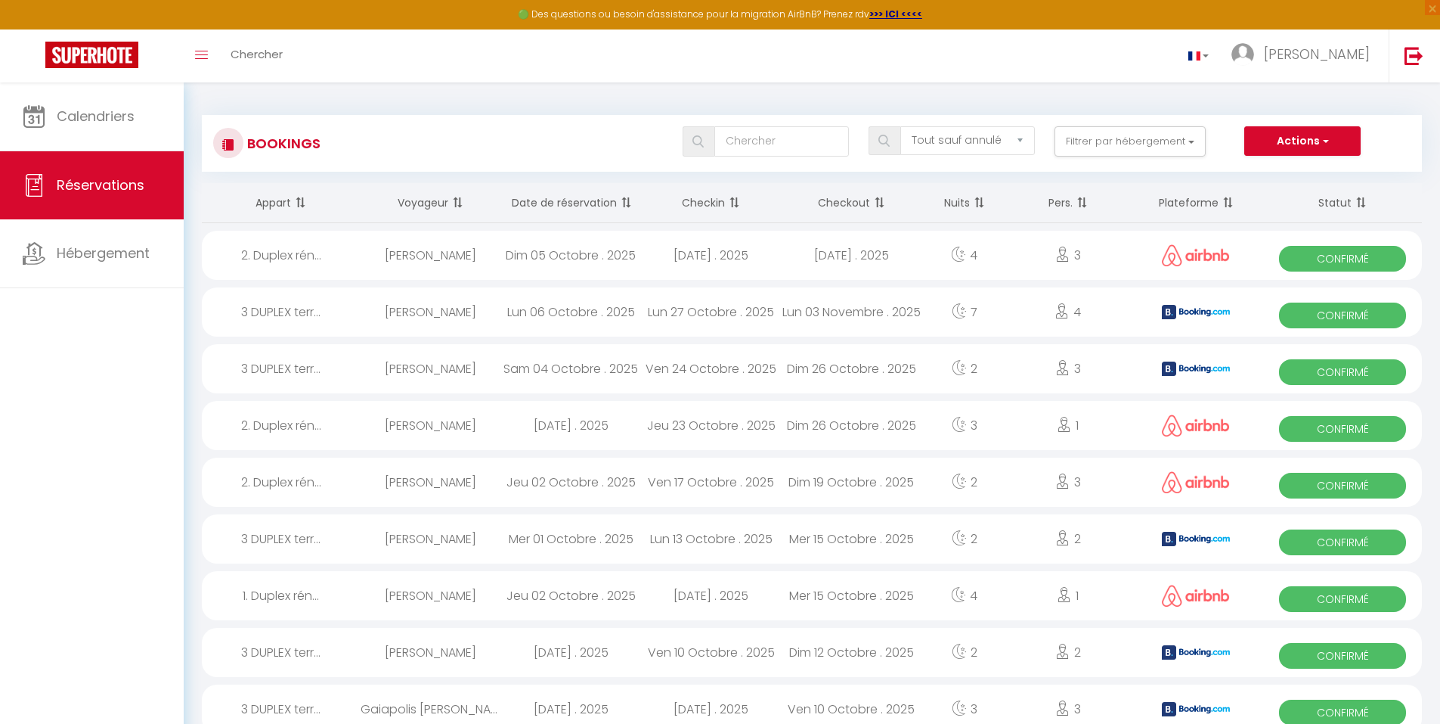
click at [919, 654] on div "Dim 12 Octobre . 2025" at bounding box center [852, 652] width 141 height 49
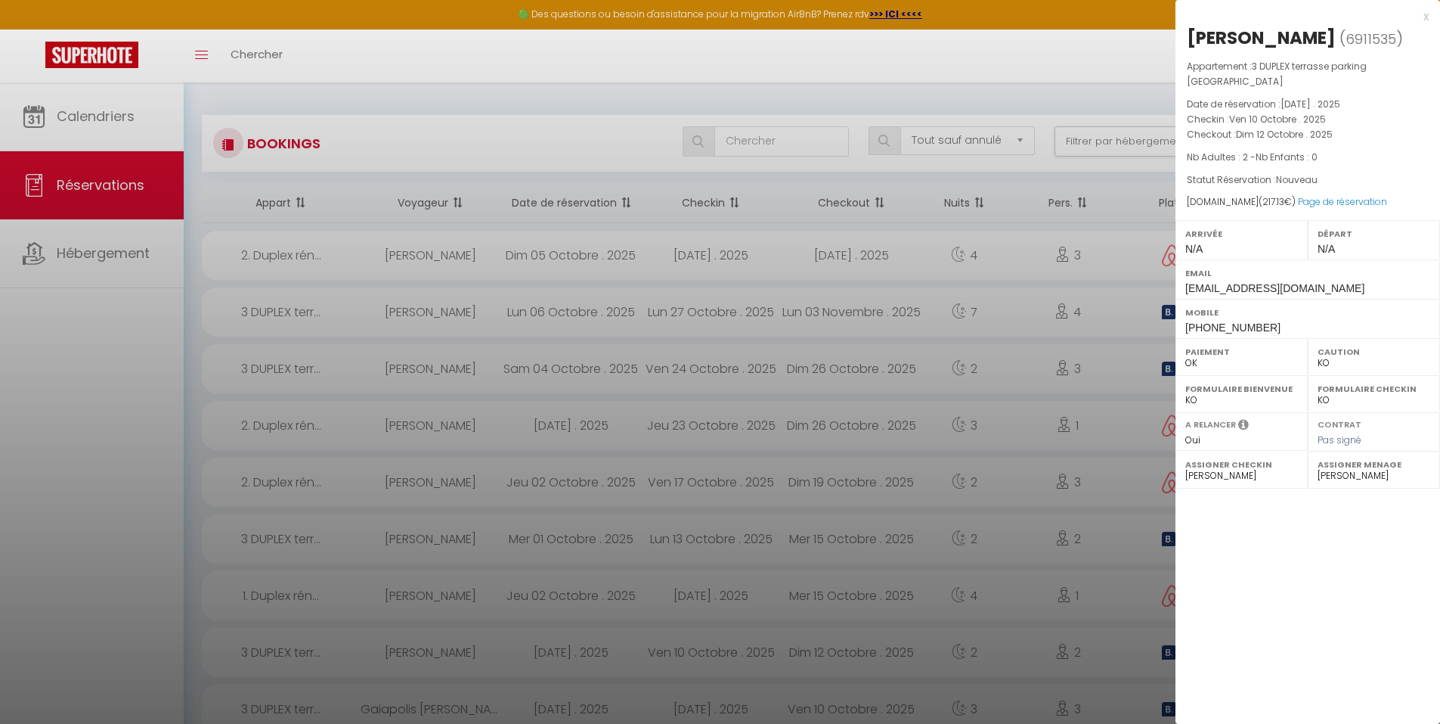
click at [919, 654] on div at bounding box center [720, 362] width 1440 height 724
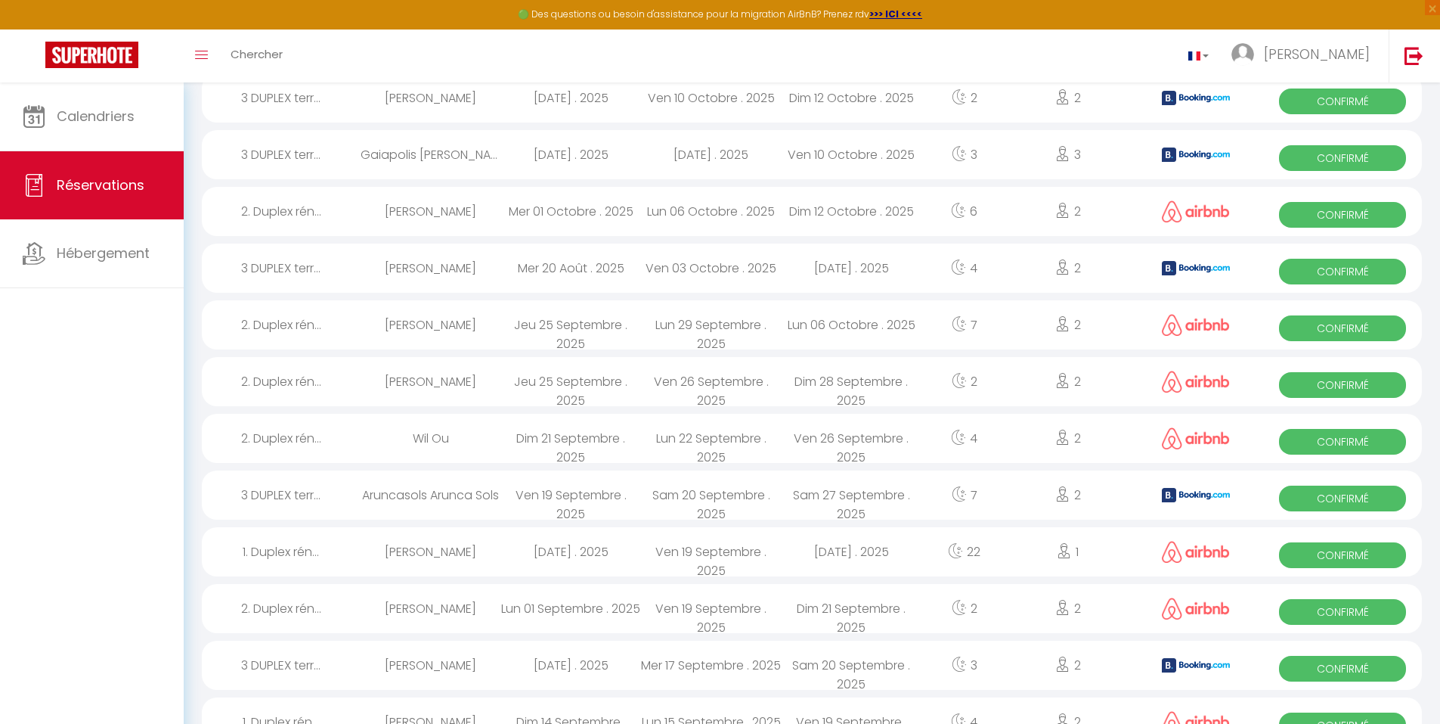
scroll to position [832, 0]
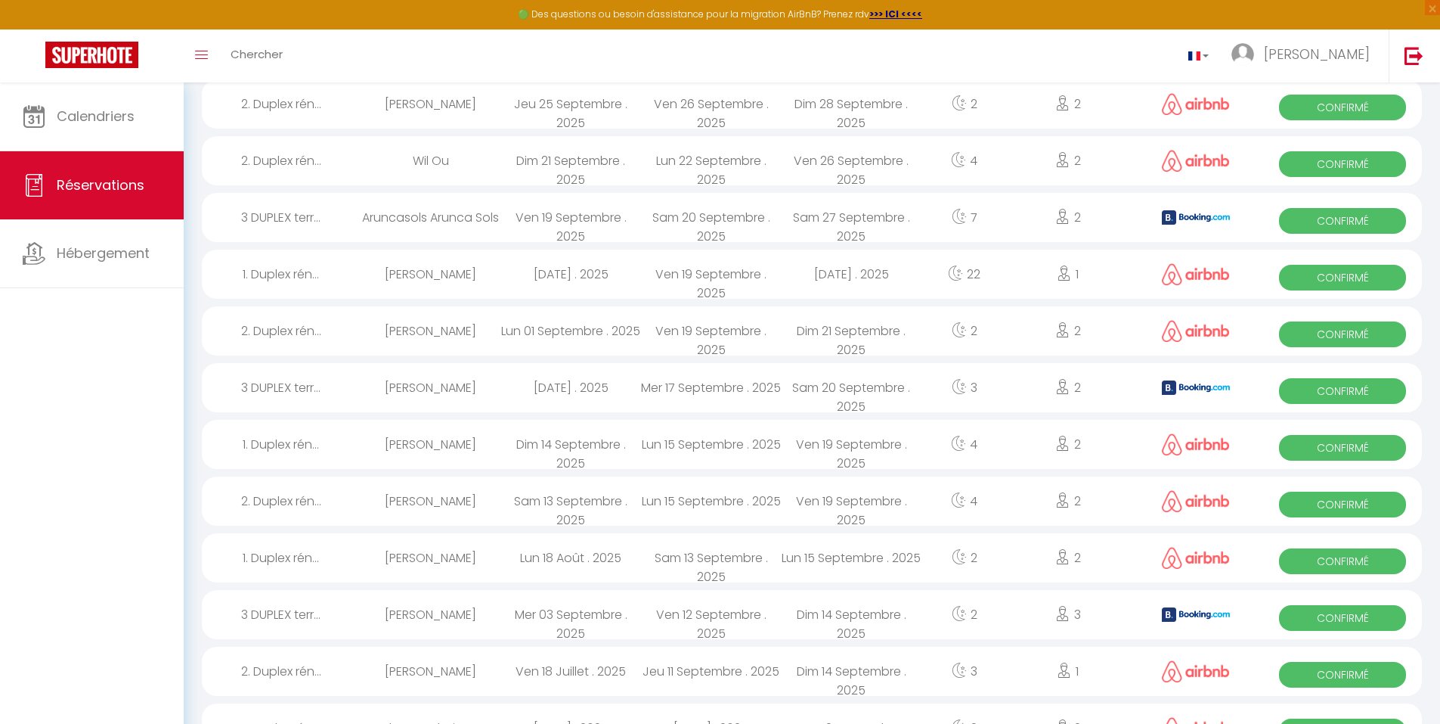
click at [866, 618] on div "Dim 14 Septembre . 2025" at bounding box center [852, 614] width 141 height 49
select select "OK"
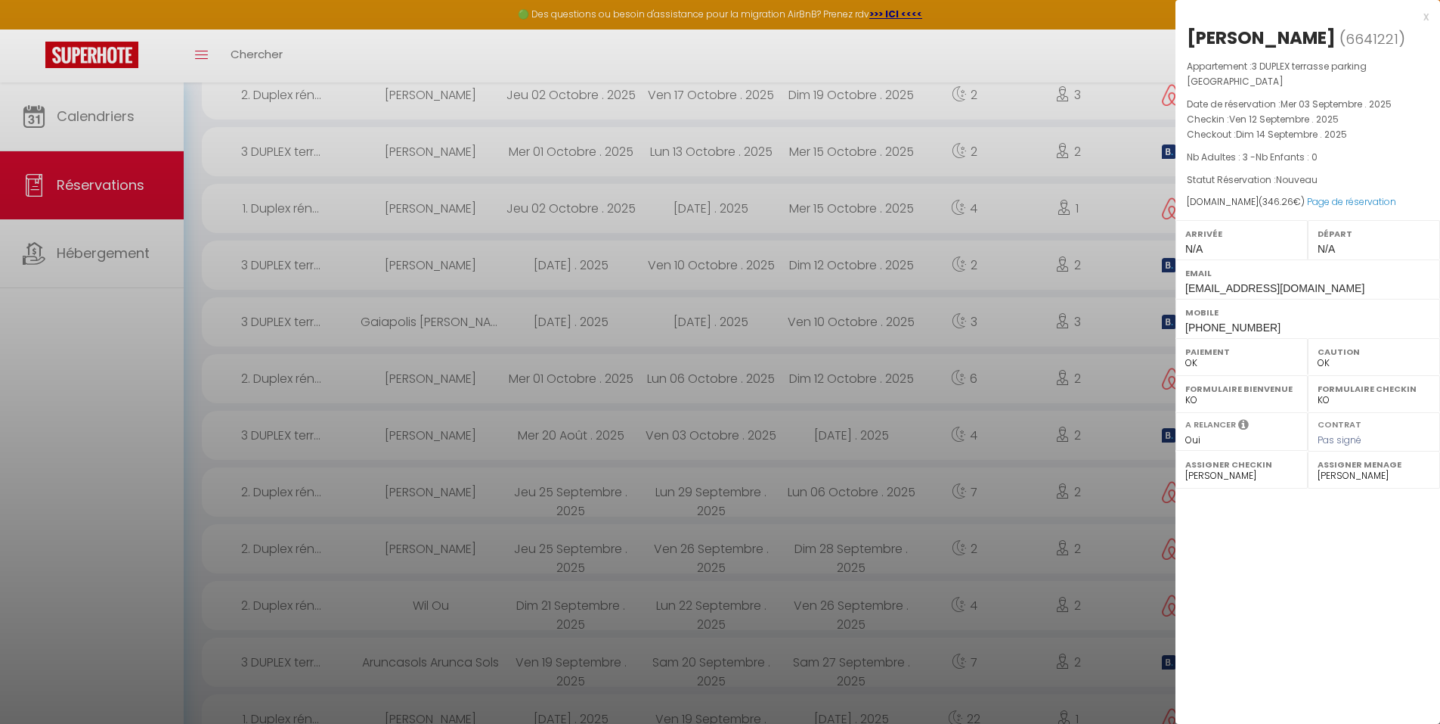
scroll to position [0, 0]
